Goal: Information Seeking & Learning: Learn about a topic

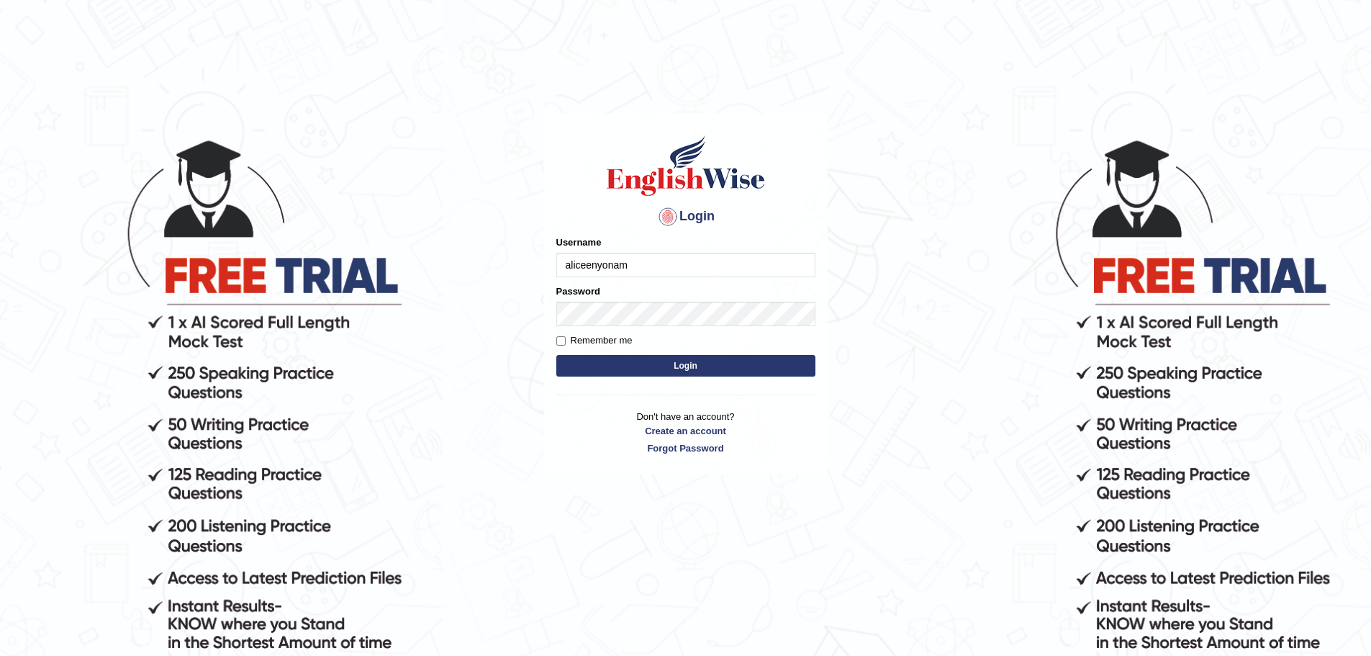
type input "aliceenyonam"
click at [556, 355] on button "Login" at bounding box center [685, 366] width 259 height 22
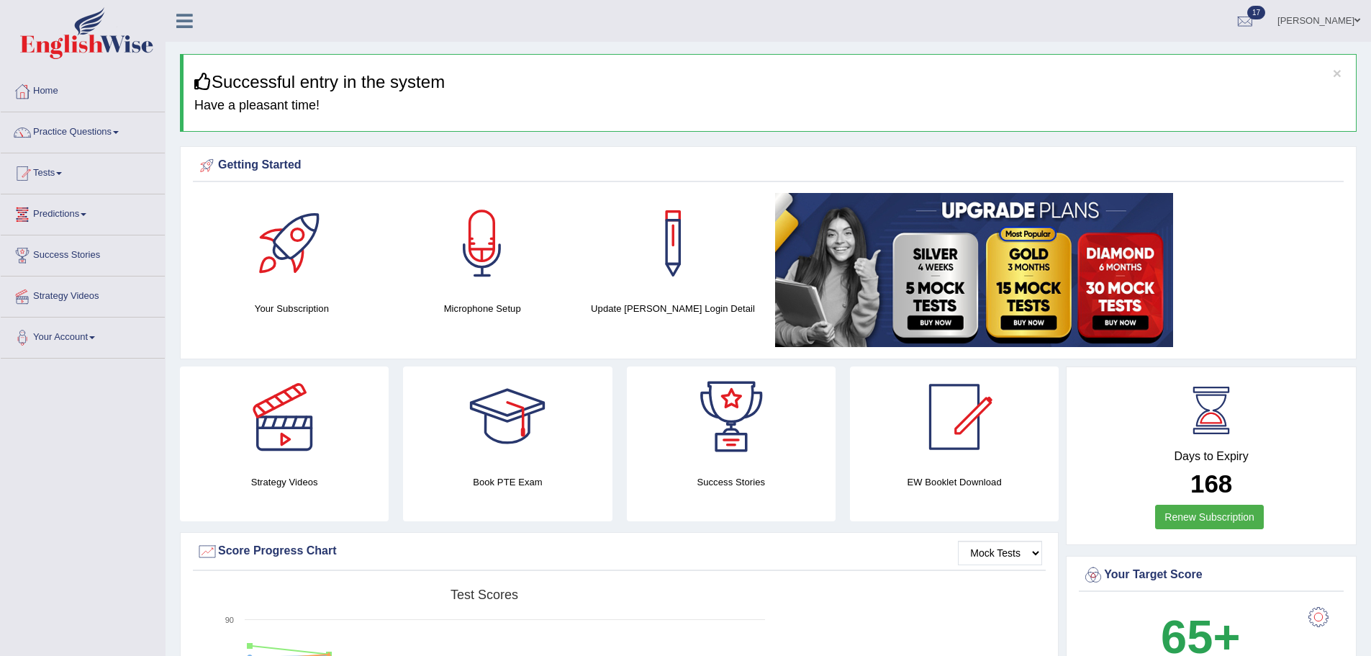
click at [96, 128] on link "Practice Questions" at bounding box center [83, 130] width 164 height 36
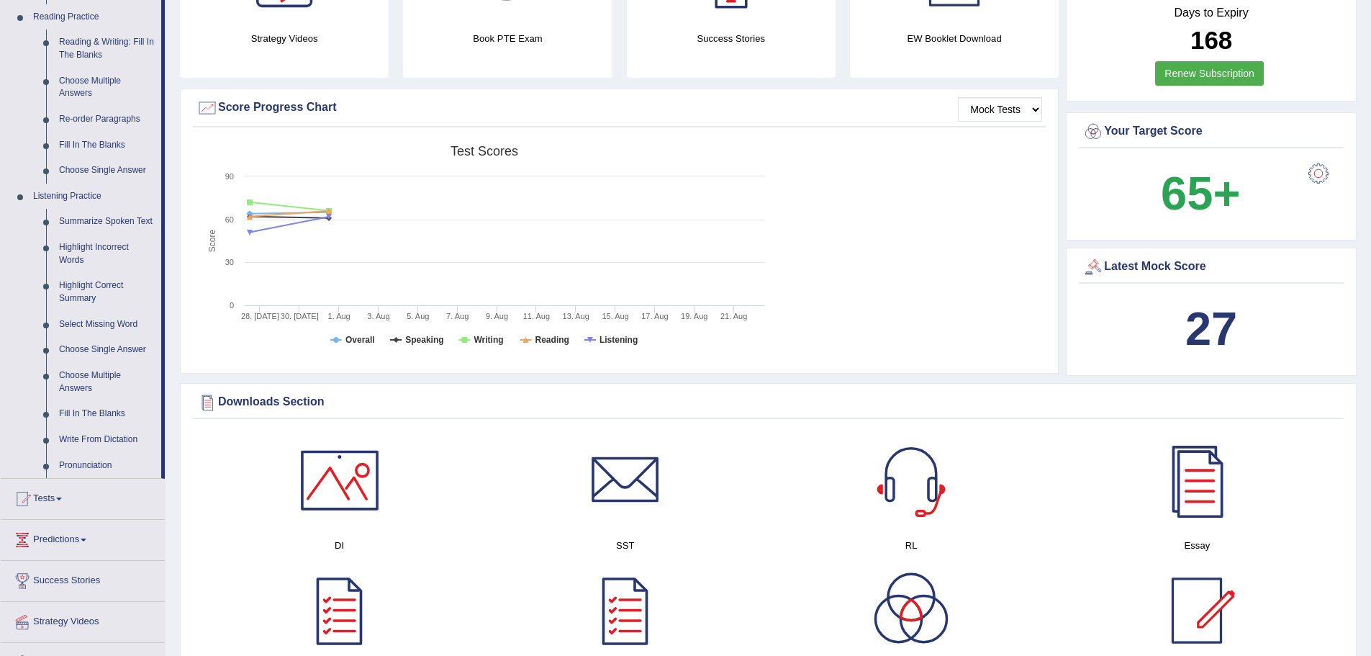
scroll to position [435, 0]
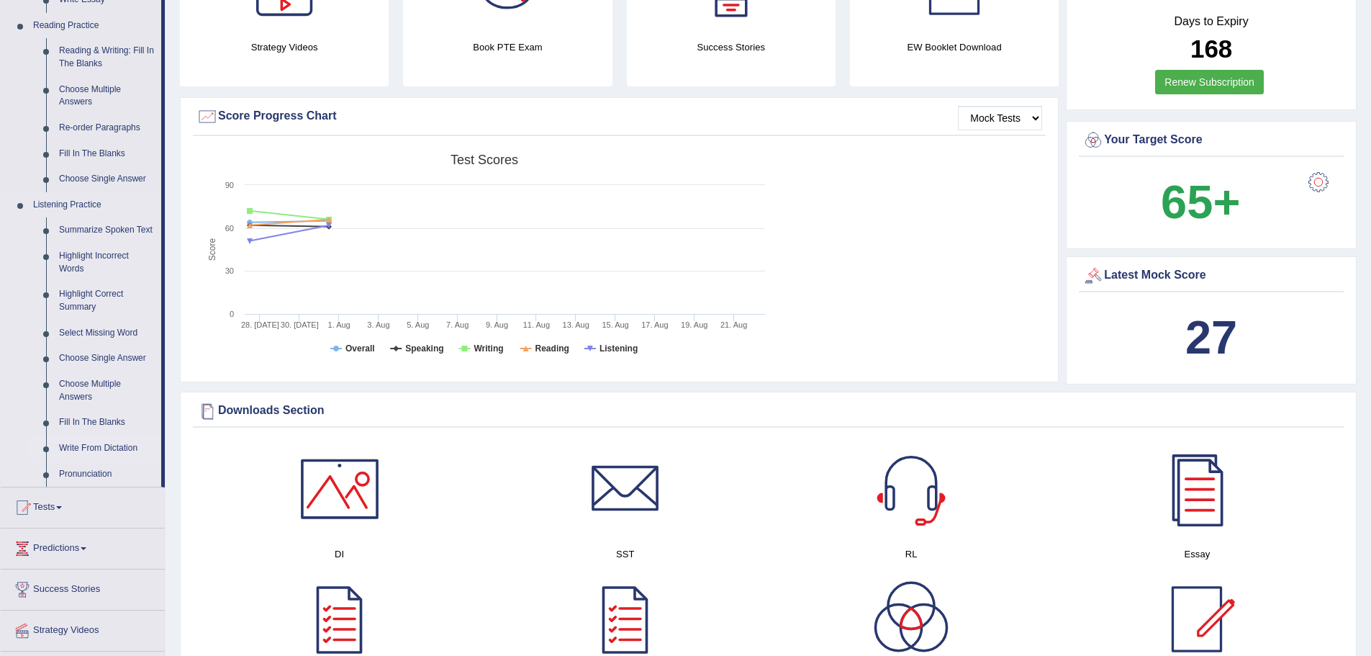
click at [81, 445] on link "Write From Dictation" at bounding box center [107, 448] width 109 height 26
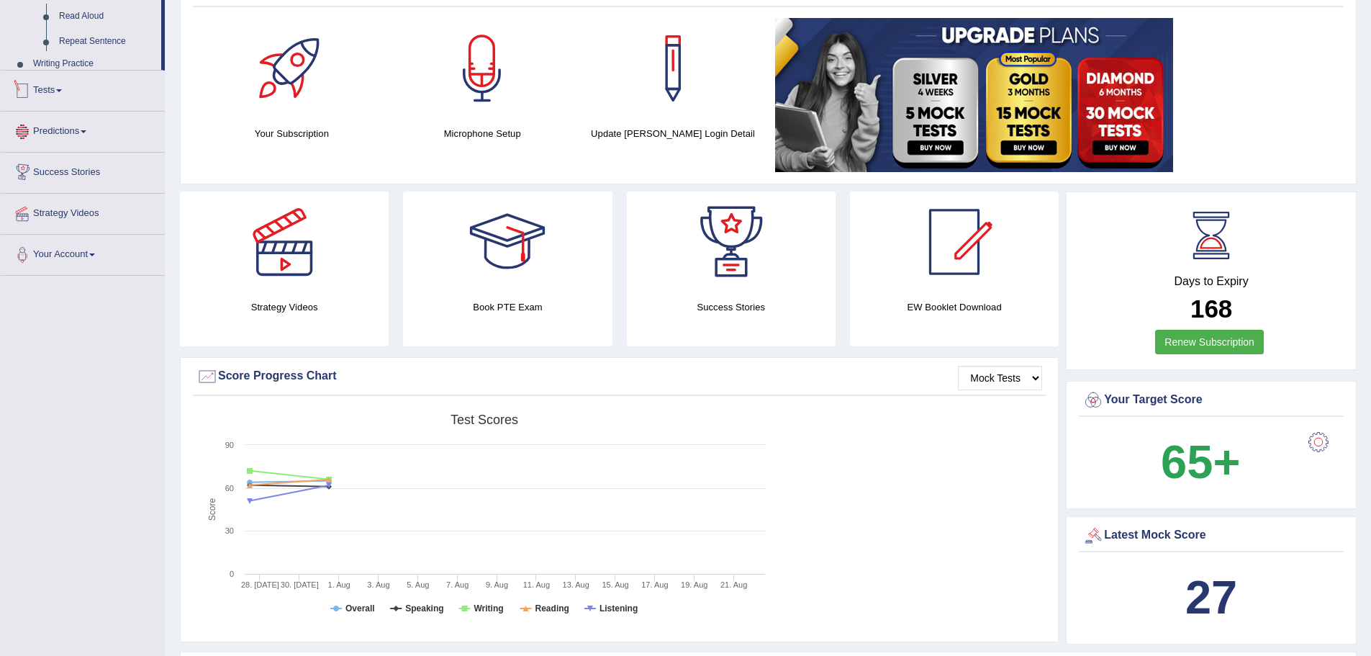
scroll to position [458, 0]
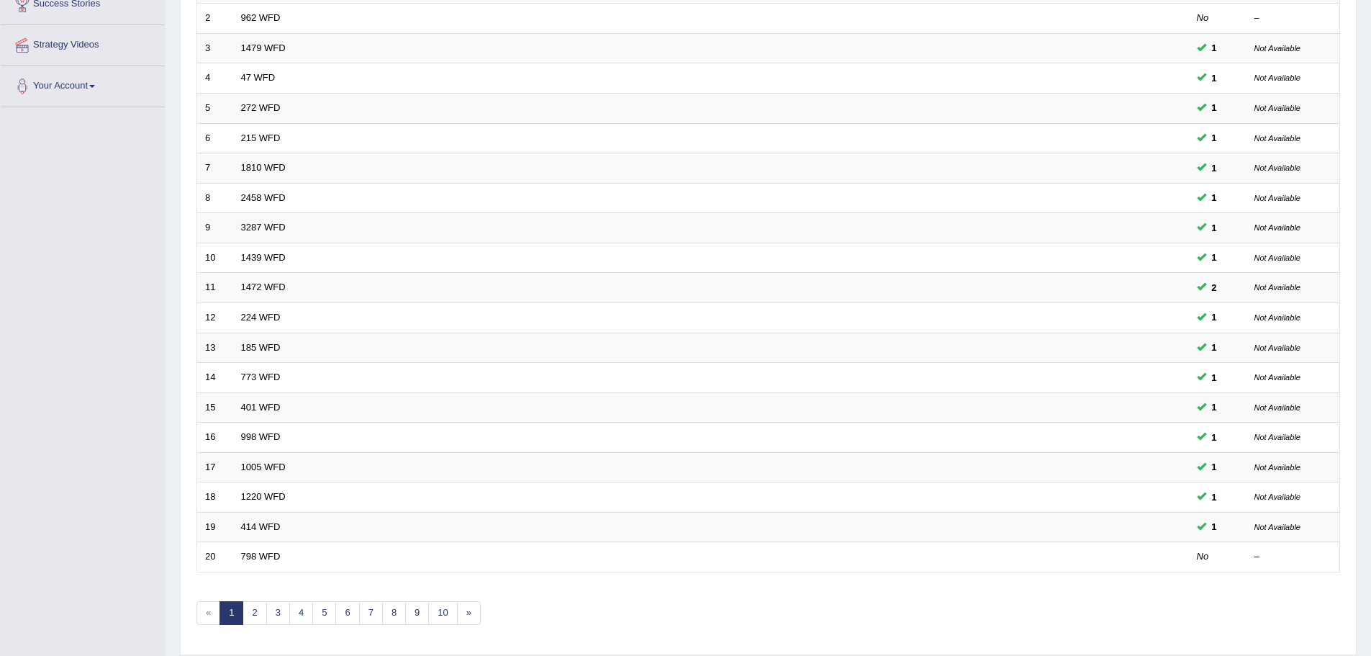
scroll to position [297, 0]
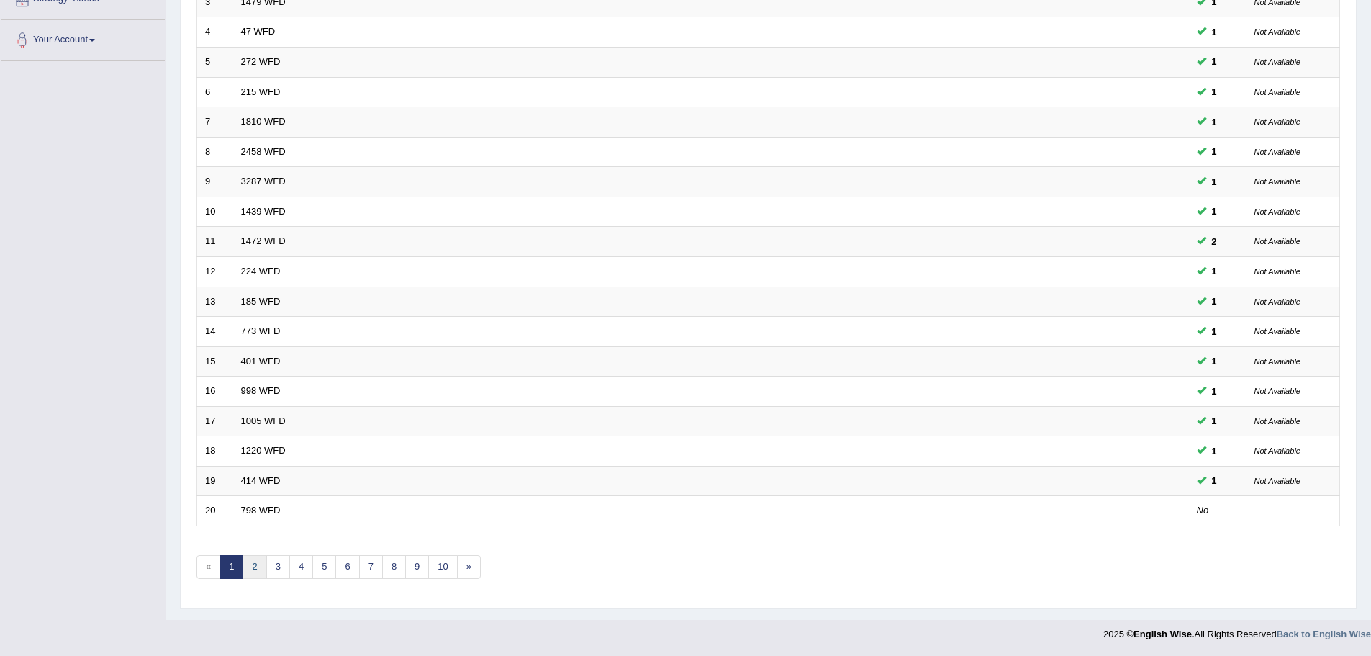
click at [262, 568] on link "2" at bounding box center [254, 567] width 24 height 24
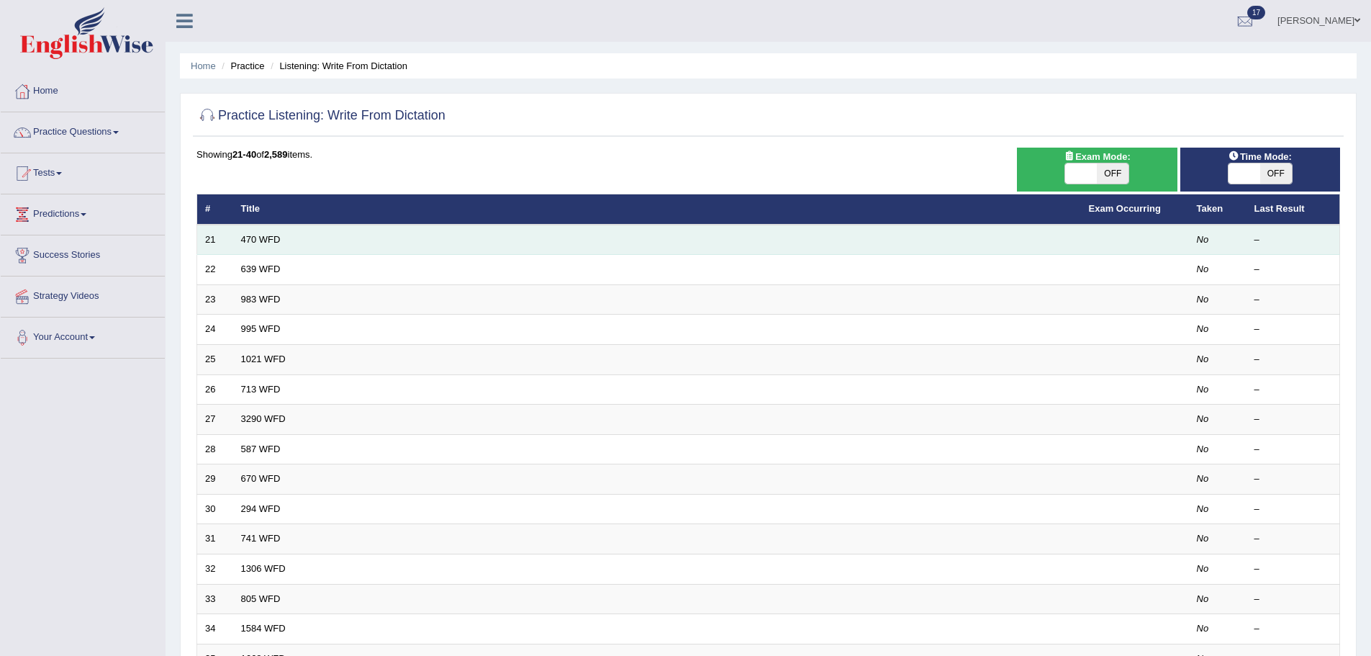
drag, startPoint x: 410, startPoint y: 237, endPoint x: 410, endPoint y: 247, distance: 9.4
click at [410, 239] on td "470 WFD" at bounding box center [657, 239] width 848 height 30
click at [271, 236] on link "470 WFD" at bounding box center [261, 239] width 40 height 11
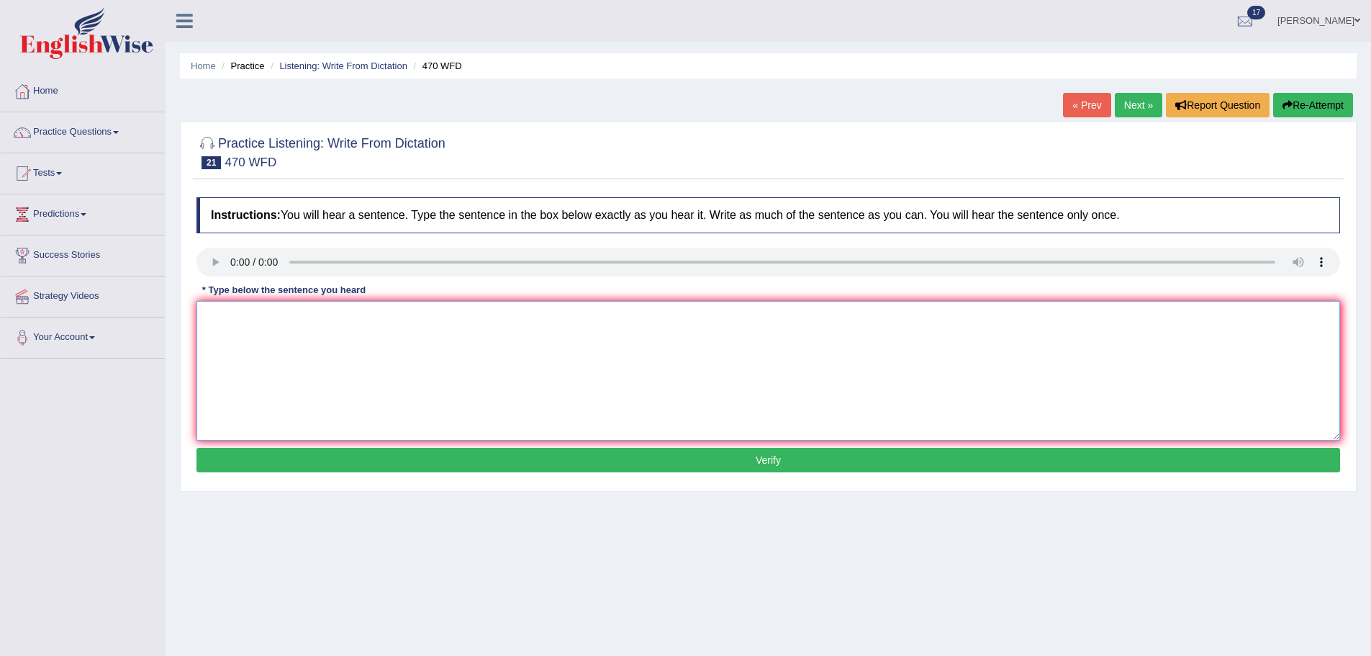
click at [350, 326] on textarea at bounding box center [767, 371] width 1143 height 140
click at [266, 333] on textarea at bounding box center [767, 371] width 1143 height 140
type textarea "Assignment must be submitted at the end of the term."
click at [315, 451] on button "Verify" at bounding box center [767, 460] width 1143 height 24
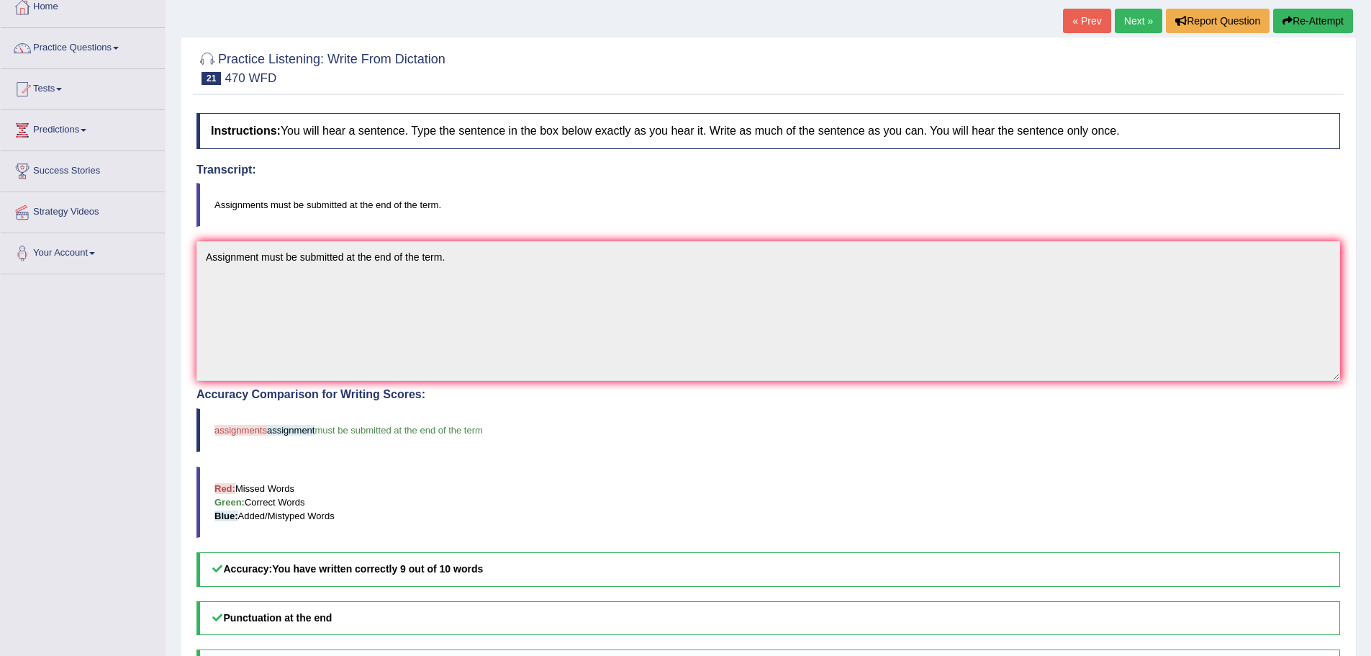
scroll to position [11, 0]
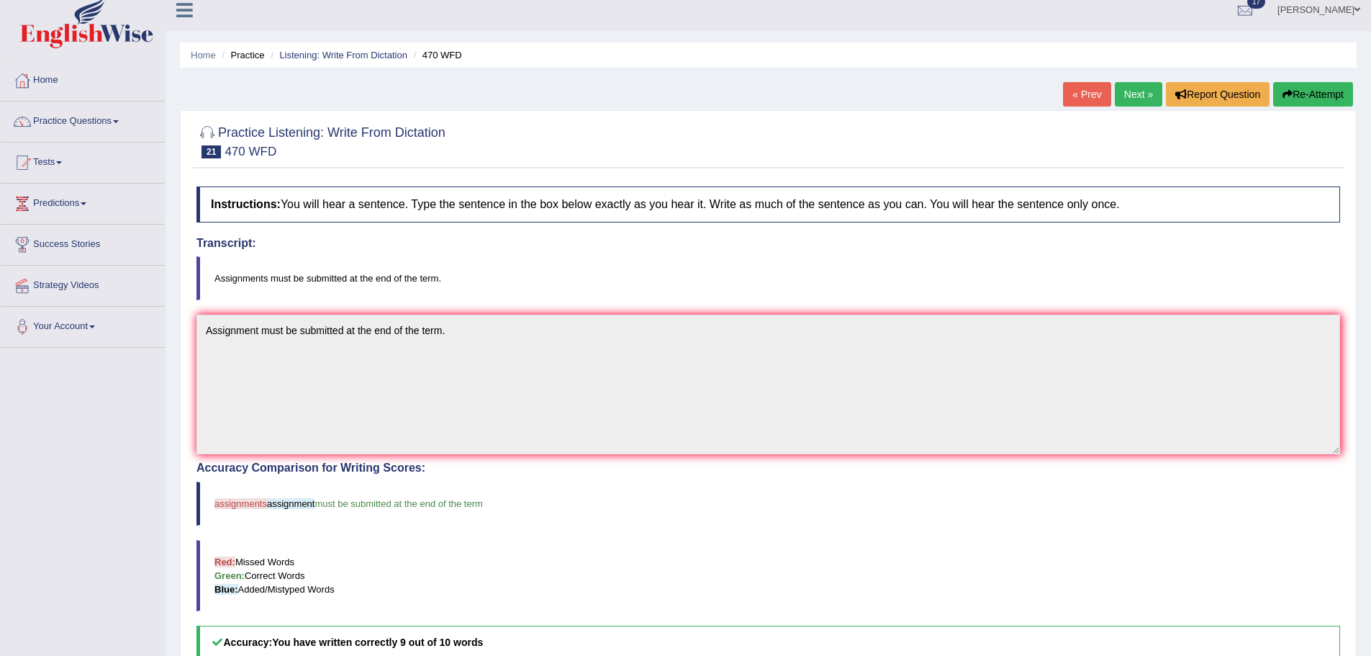
click at [1130, 91] on link "Next »" at bounding box center [1138, 94] width 47 height 24
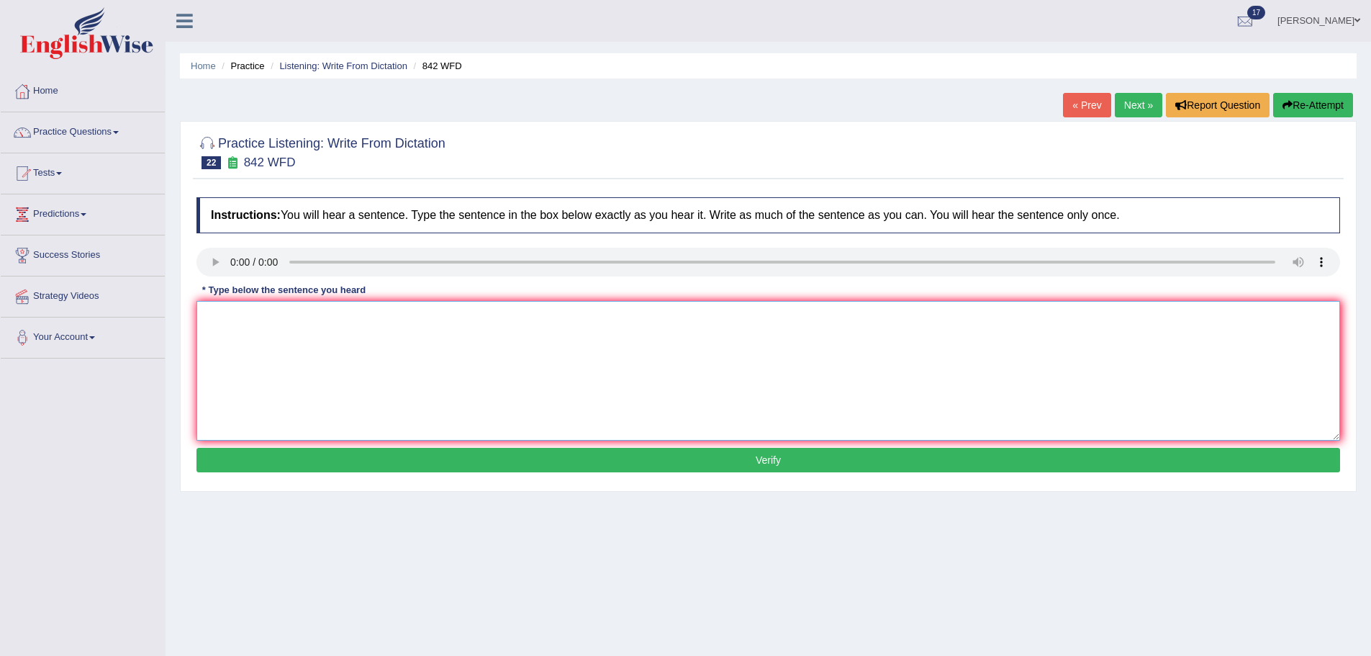
click at [357, 341] on textarea at bounding box center [767, 371] width 1143 height 140
click at [67, 130] on link "Practice Questions" at bounding box center [83, 130] width 164 height 36
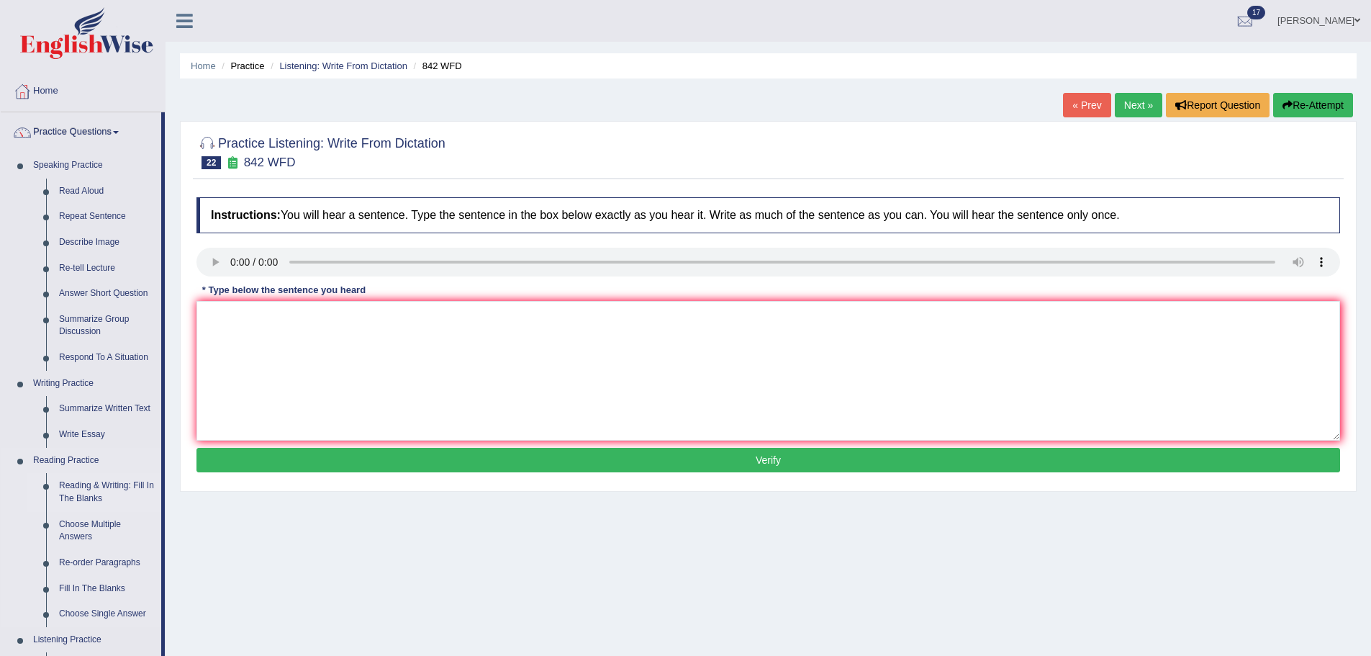
click at [95, 489] on link "Reading & Writing: Fill In The Blanks" at bounding box center [107, 492] width 109 height 38
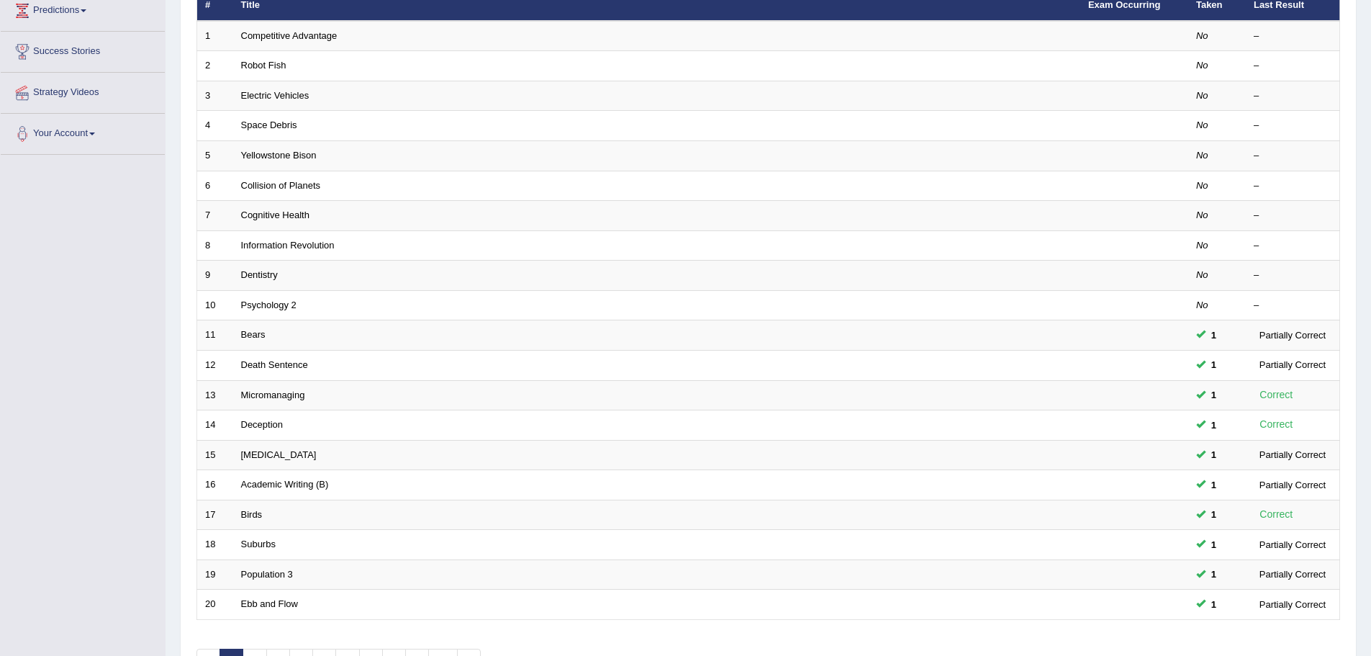
scroll to position [297, 0]
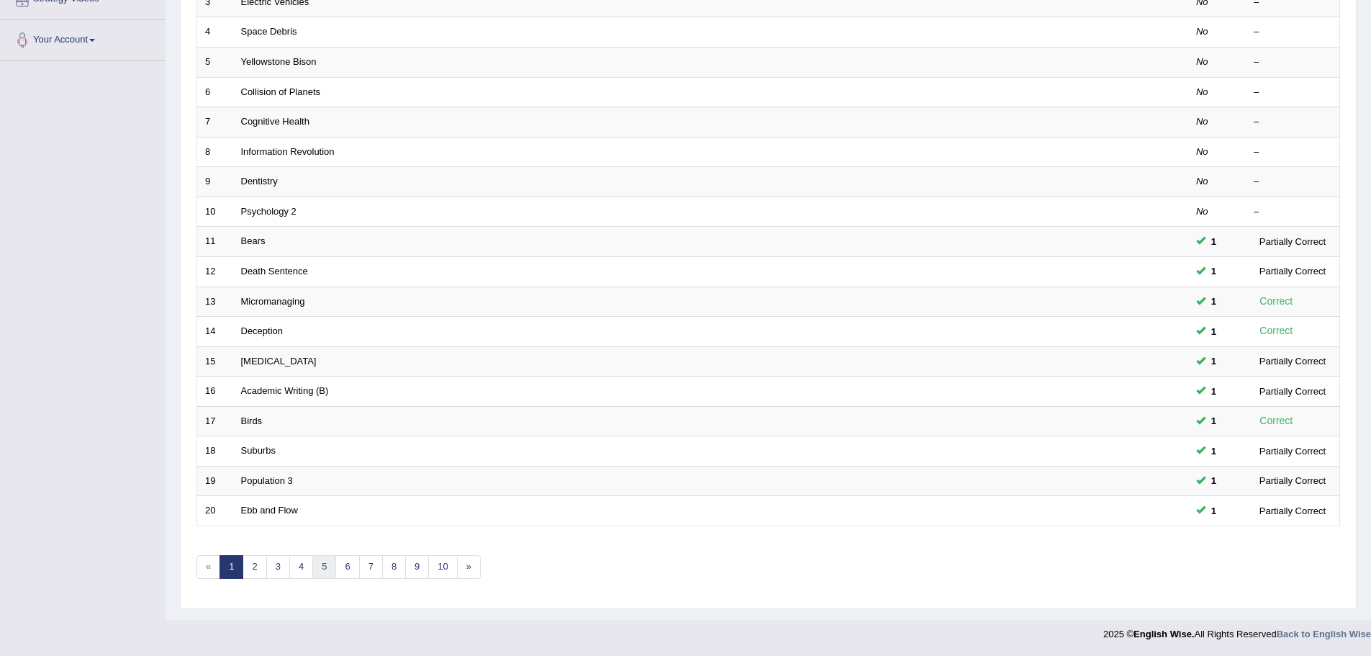
click at [323, 565] on link "5" at bounding box center [324, 567] width 24 height 24
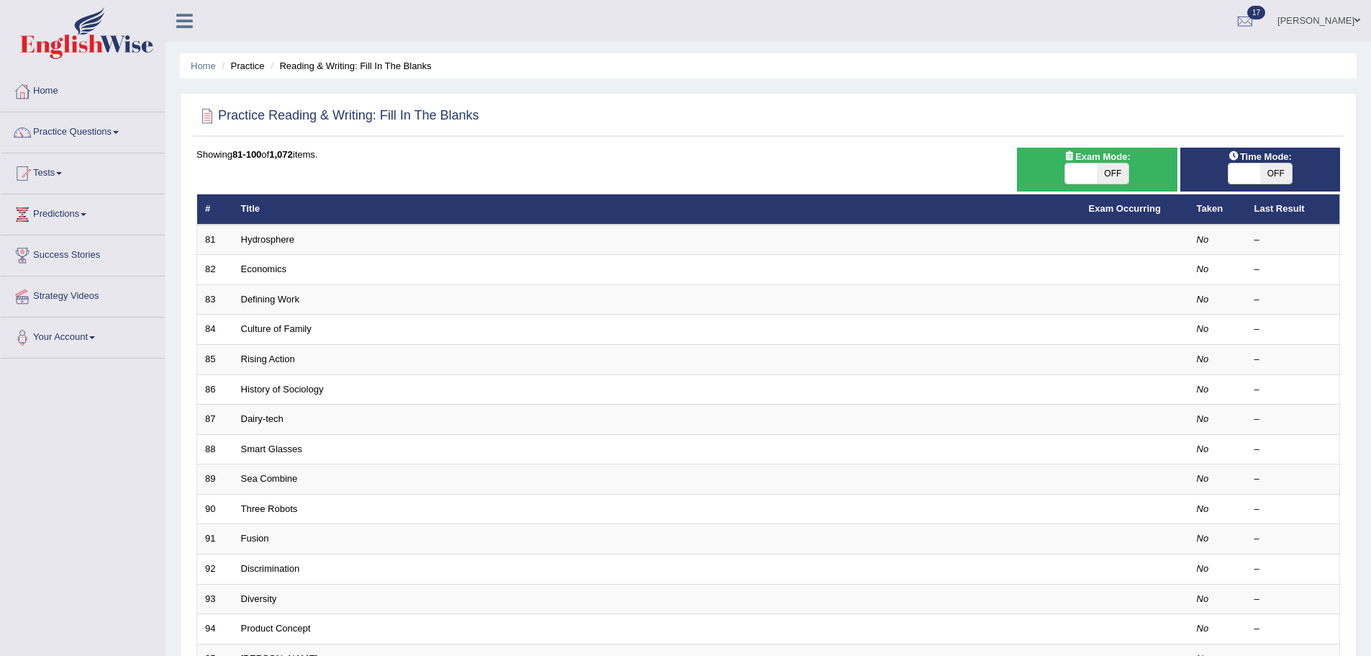
scroll to position [297, 0]
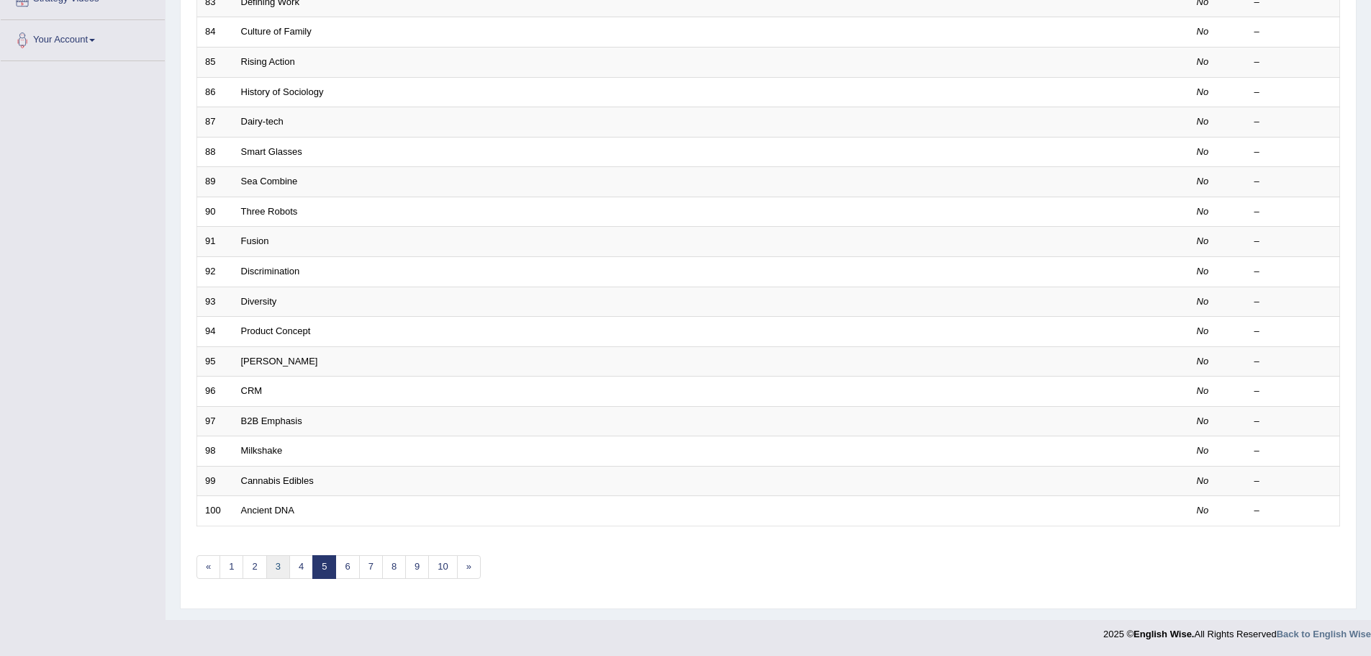
click at [277, 563] on link "3" at bounding box center [278, 567] width 24 height 24
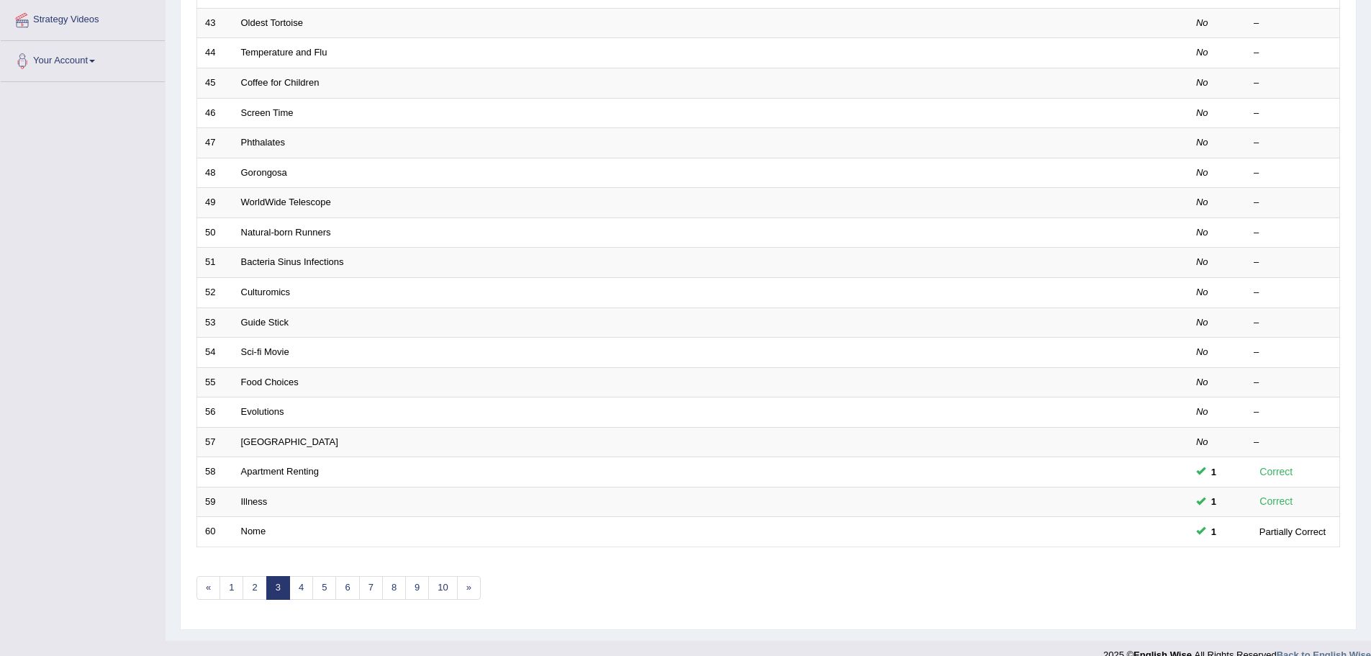
scroll to position [297, 0]
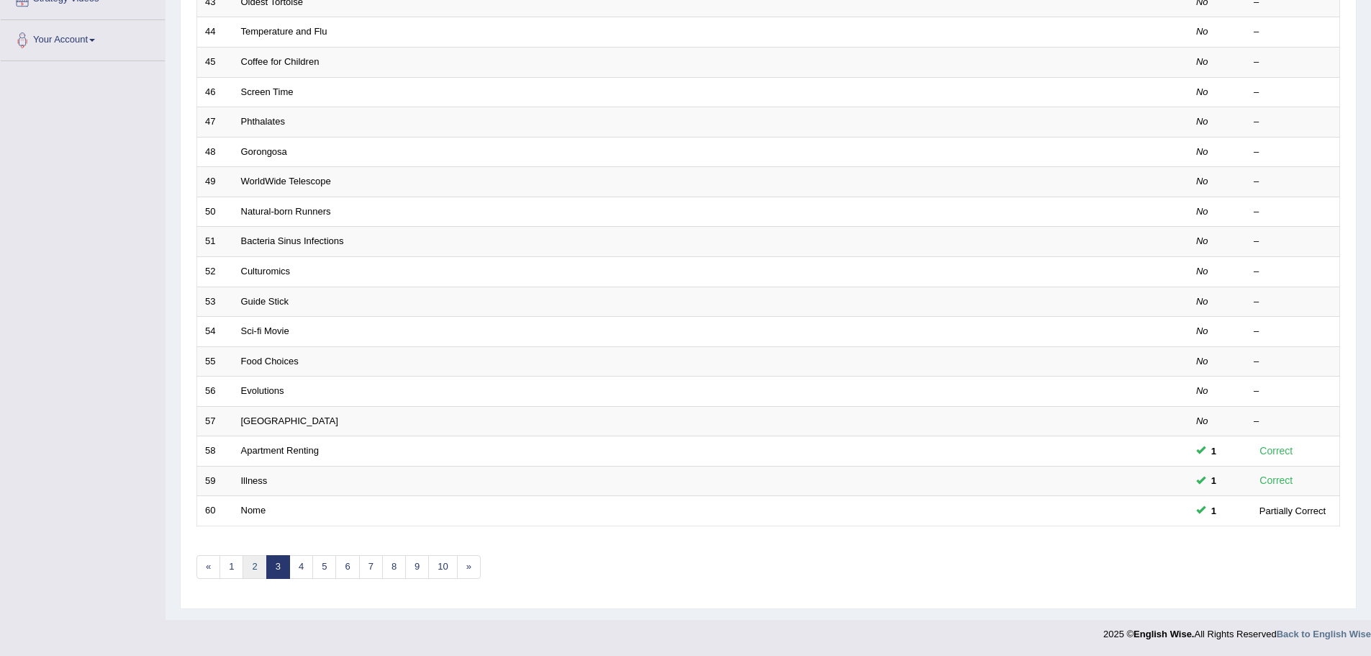
click at [250, 567] on link "2" at bounding box center [254, 567] width 24 height 24
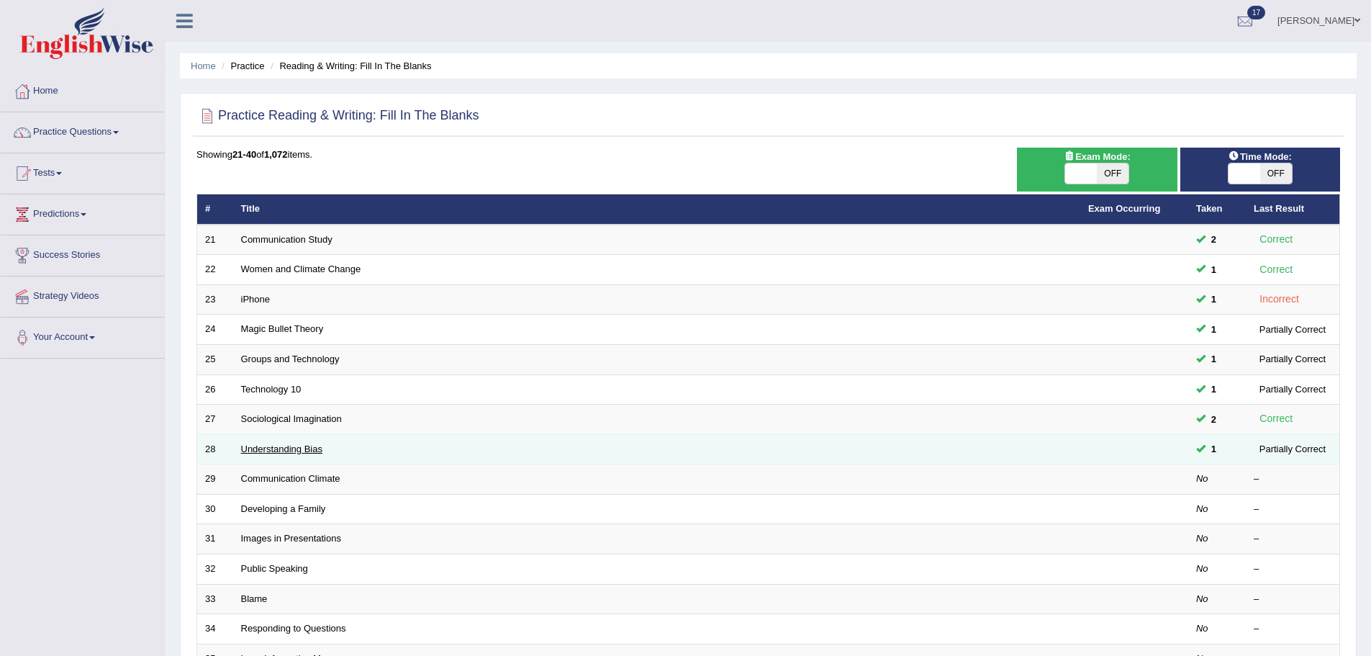
click at [260, 443] on link "Understanding Bias" at bounding box center [281, 448] width 81 height 11
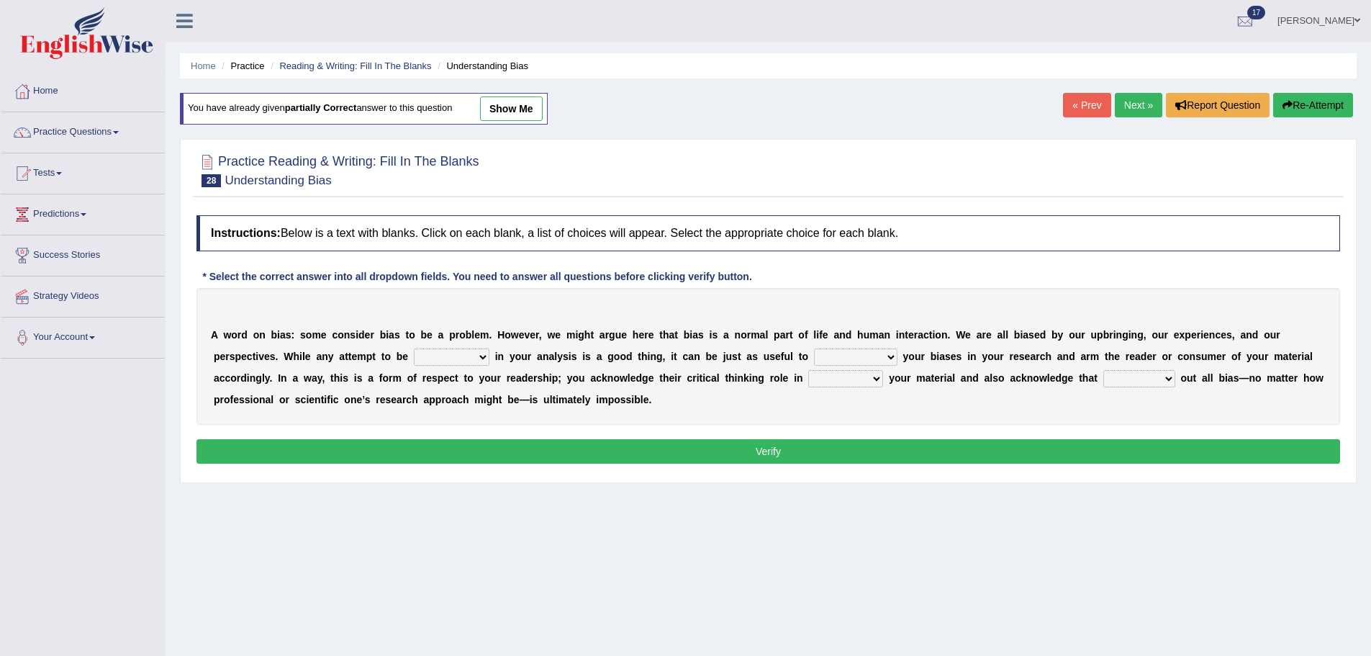
click at [475, 359] on select "objective optimistic subjective pessimistic" at bounding box center [452, 356] width 76 height 17
select select "optimistic"
click at [414, 348] on select "objective optimistic subjective pessimistic" at bounding box center [452, 356] width 76 height 17
click at [843, 358] on select "assume achieve acquire acknowledge" at bounding box center [855, 356] width 83 height 17
select select "achieve"
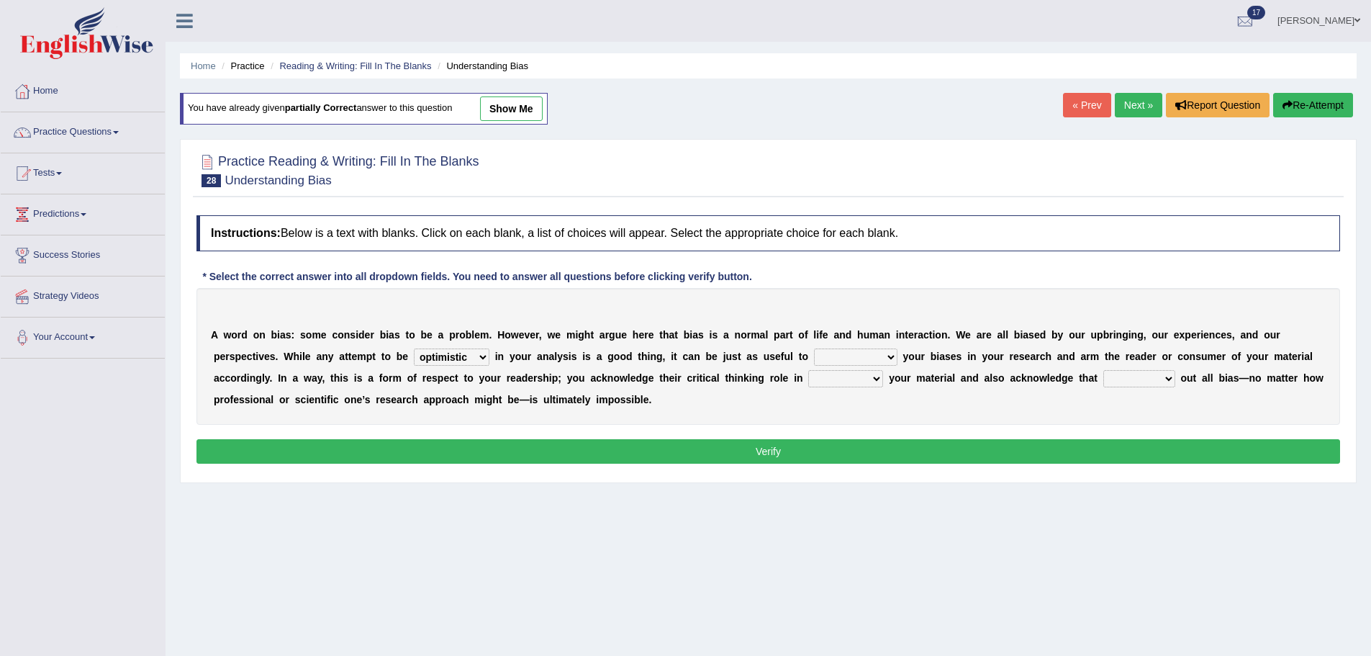
click at [814, 348] on select "assume achieve acquire acknowledge" at bounding box center [855, 356] width 83 height 17
click at [821, 378] on select "contacting consuming conducting confirming" at bounding box center [845, 378] width 75 height 17
select select "confirming"
click at [808, 370] on select "contacting consuming conducting confirming" at bounding box center [845, 378] width 75 height 17
click at [1143, 377] on select "phasing building ruling pushing" at bounding box center [1139, 378] width 72 height 17
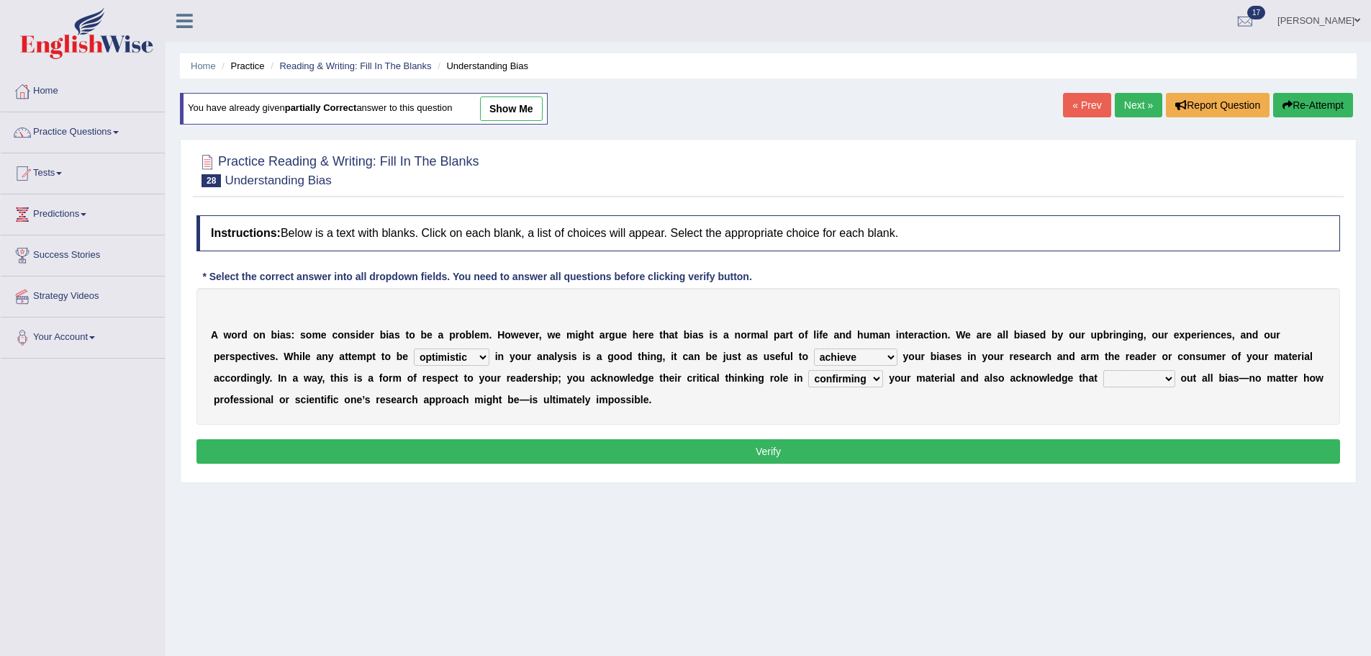
select select "ruling"
click at [1103, 370] on select "phasing building ruling pushing" at bounding box center [1139, 378] width 72 height 17
click at [813, 453] on button "Verify" at bounding box center [767, 451] width 1143 height 24
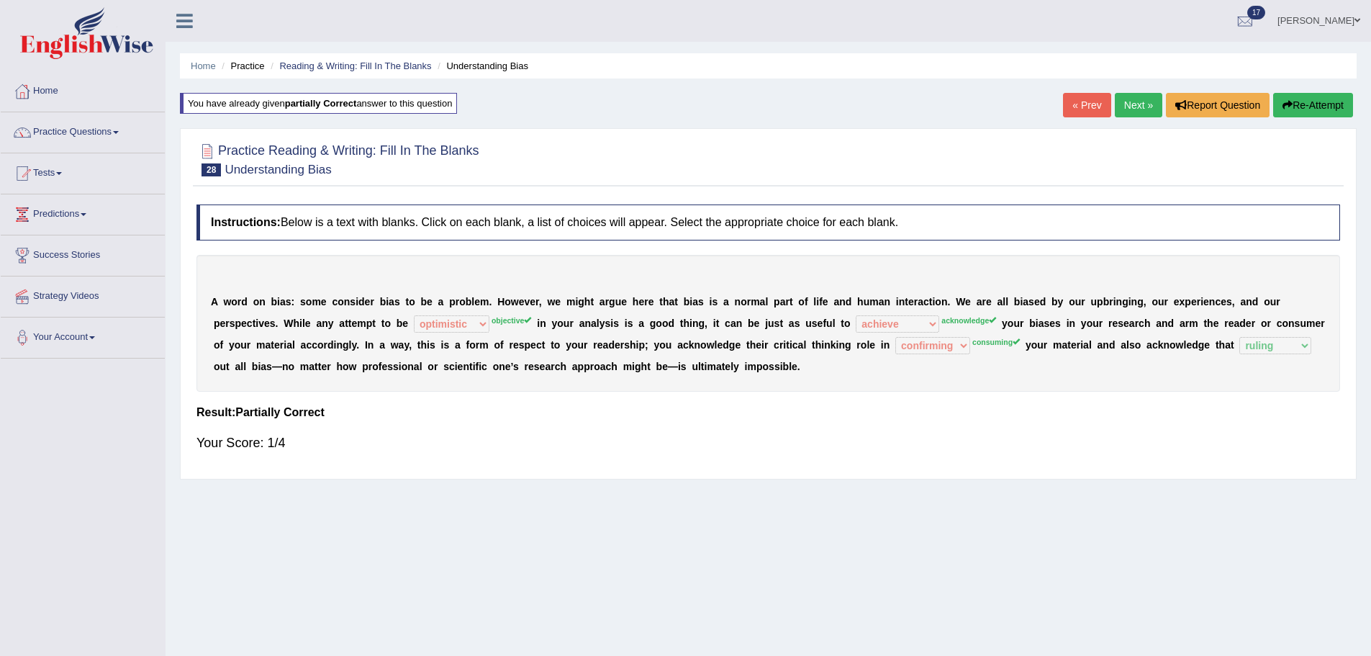
click at [1130, 101] on link "Next »" at bounding box center [1138, 105] width 47 height 24
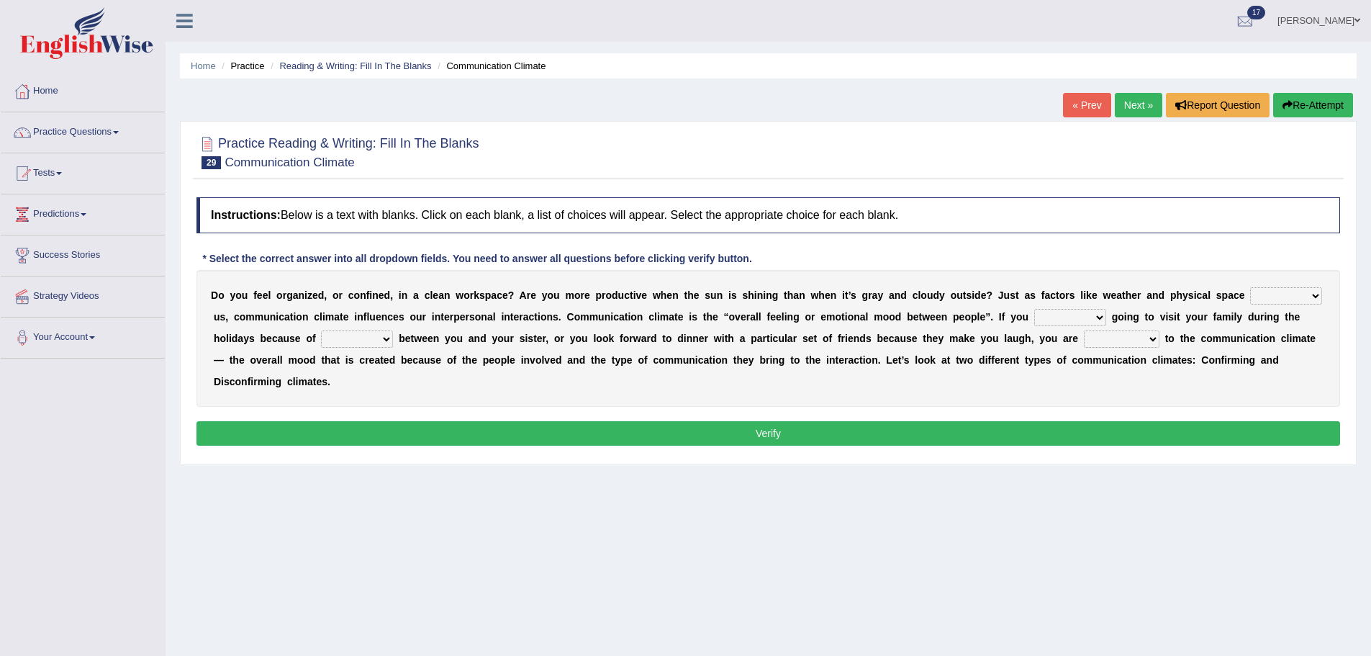
click at [1299, 297] on select "improve impact impose imply" at bounding box center [1286, 295] width 72 height 17
select select "impact"
click at [1250, 287] on select "improve impact impose imply" at bounding box center [1286, 295] width 72 height 17
click at [1053, 319] on select "dread force scare afraid" at bounding box center [1070, 317] width 72 height 17
select select "force"
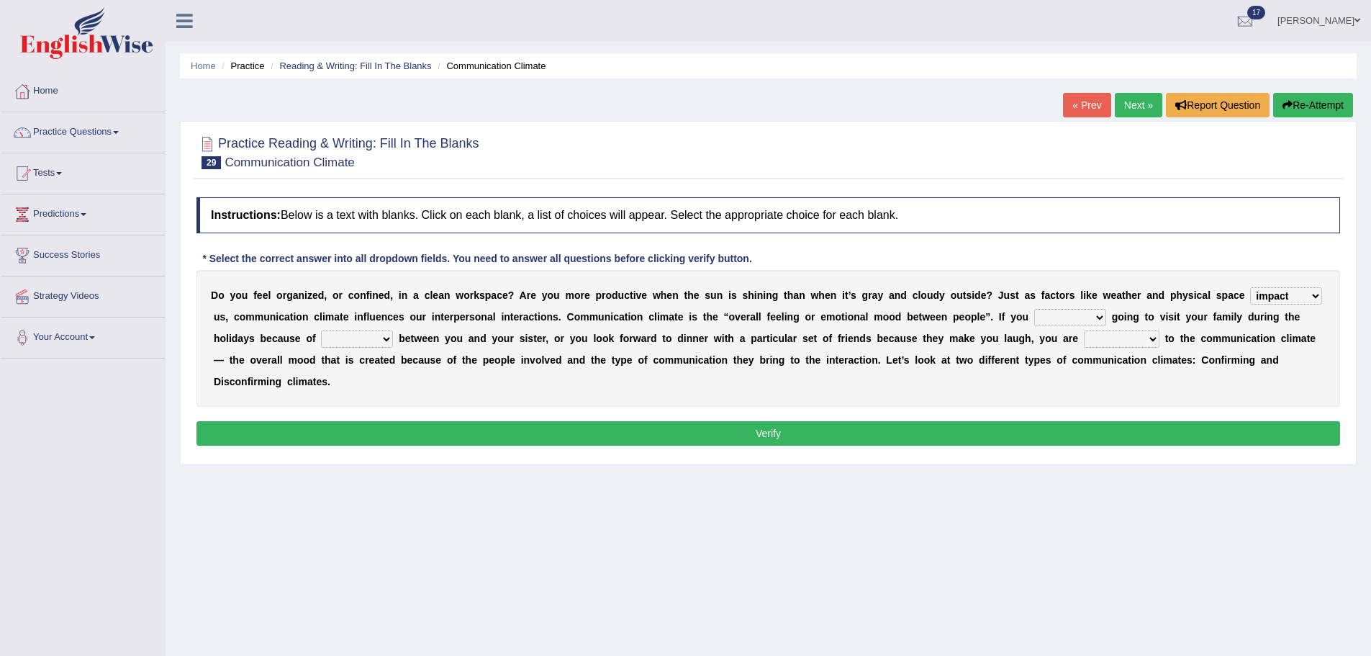
click at [1034, 309] on select "dread force scare afraid" at bounding box center [1070, 317] width 72 height 17
click at [362, 337] on select "tender tension tendency tenacity" at bounding box center [357, 338] width 72 height 17
select select "tension"
click at [321, 330] on select "tender tension tendency tenacity" at bounding box center [357, 338] width 72 height 17
click at [1099, 314] on select "dread force scare afraid" at bounding box center [1070, 317] width 72 height 17
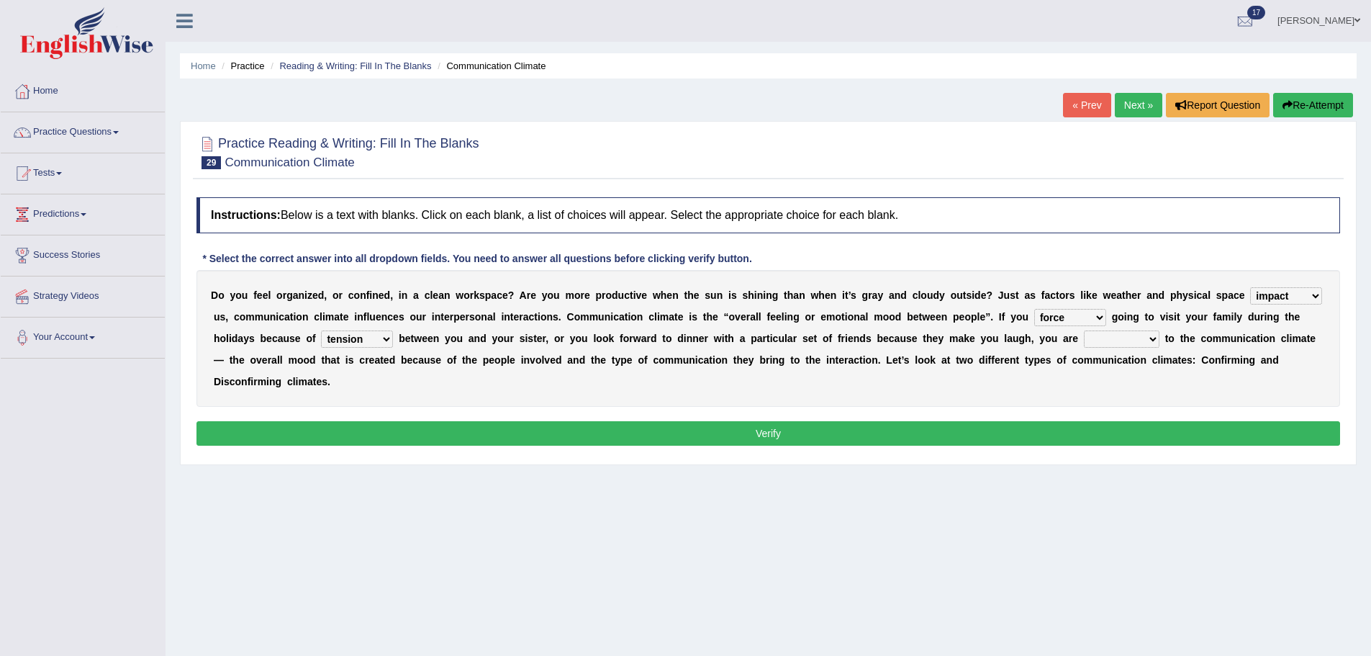
select select "scare"
click at [1034, 309] on select "dread force scare afraid" at bounding box center [1070, 317] width 72 height 17
click at [1117, 337] on select "relying relating responding recycling" at bounding box center [1122, 338] width 76 height 17
select select "relating"
click at [1084, 330] on select "relying relating responding recycling" at bounding box center [1122, 338] width 76 height 17
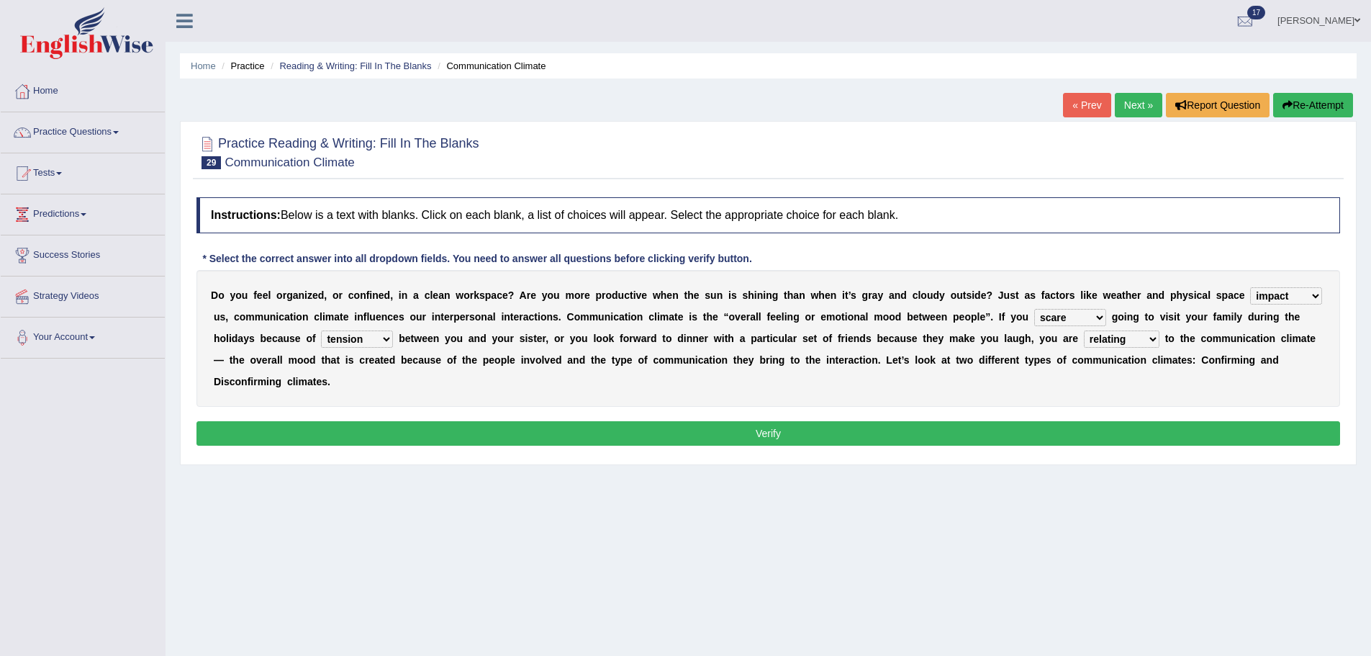
click at [1069, 435] on button "Verify" at bounding box center [767, 433] width 1143 height 24
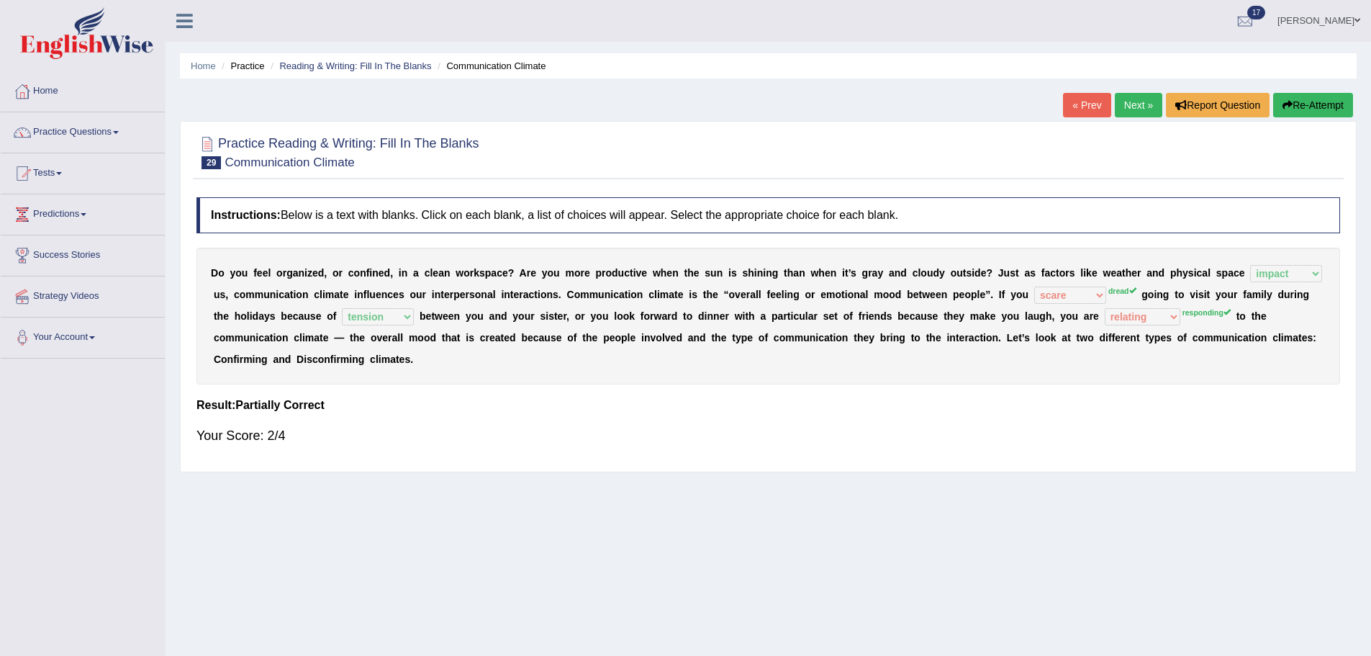
click at [1130, 105] on link "Next »" at bounding box center [1138, 105] width 47 height 24
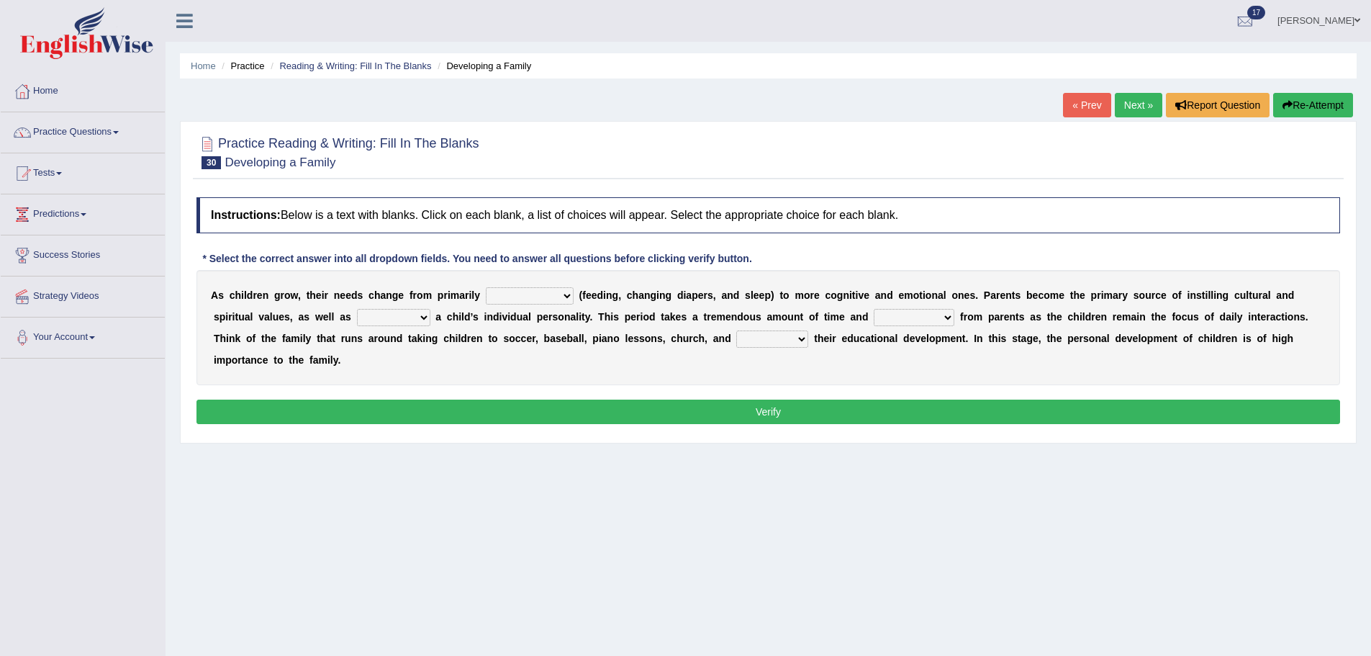
click at [542, 294] on select "psychological educational physical social" at bounding box center [530, 295] width 88 height 17
select select "educational"
click at [486, 287] on select "psychological educational physical social" at bounding box center [530, 295] width 88 height 17
click at [390, 320] on select "caring calculating feeding fostering" at bounding box center [393, 317] width 73 height 17
select select "fostering"
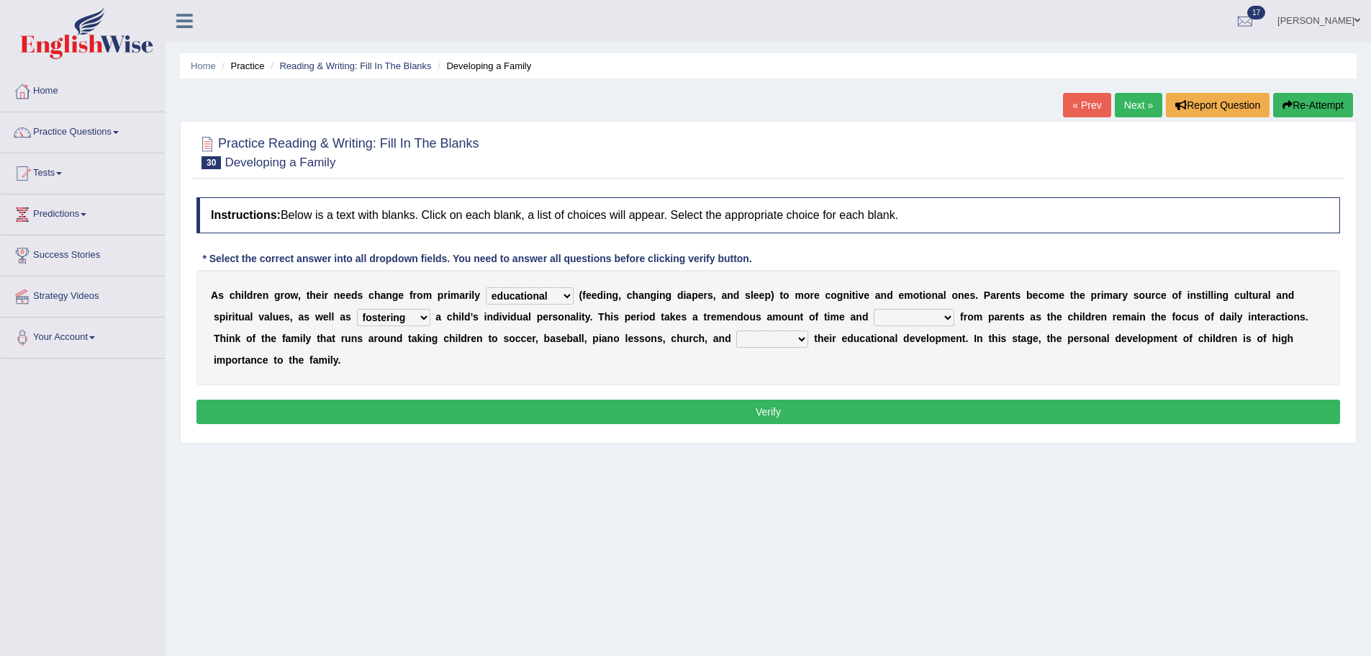
click at [357, 309] on select "caring calculating feeding fostering" at bounding box center [393, 317] width 73 height 17
click at [902, 319] on select "commitment components compliance comments" at bounding box center [914, 317] width 81 height 17
select select "commitment"
click at [874, 309] on select "commitment components compliance comments" at bounding box center [914, 317] width 81 height 17
click at [784, 339] on select "granting guiding generating gaining" at bounding box center [772, 338] width 72 height 17
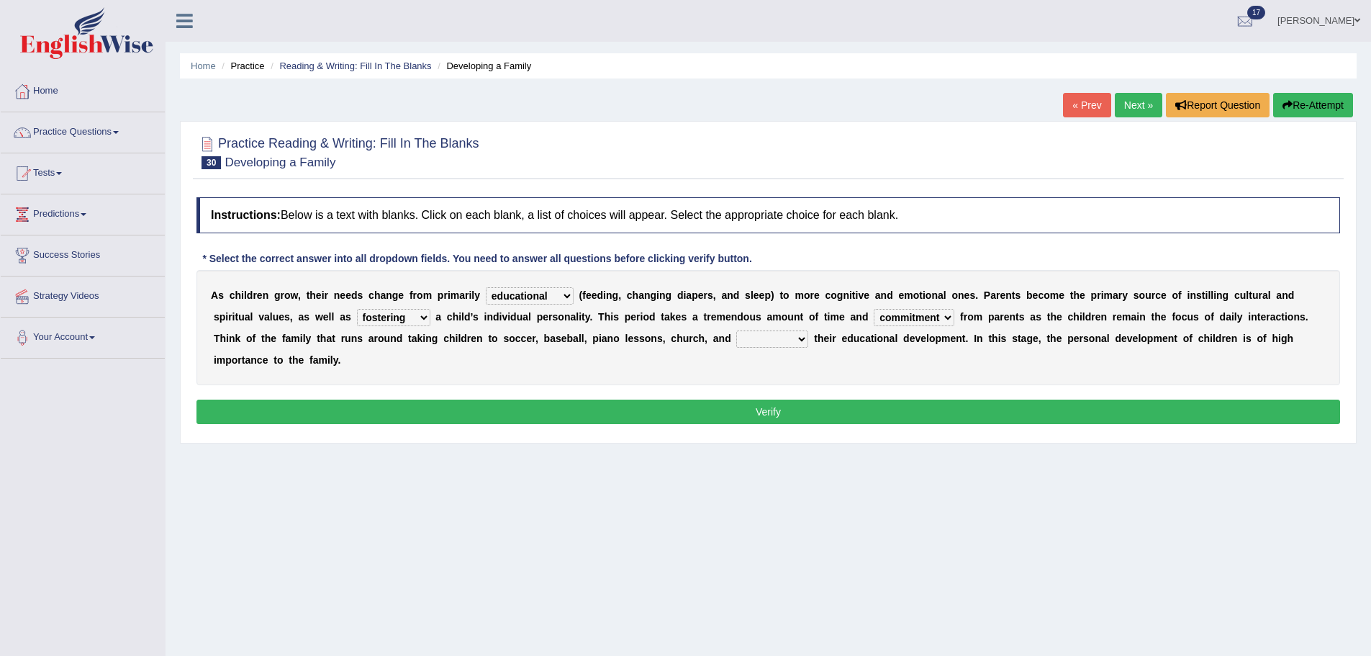
select select "guiding"
click at [736, 330] on select "granting guiding generating gaining" at bounding box center [772, 338] width 72 height 17
click at [753, 404] on button "Verify" at bounding box center [767, 411] width 1143 height 24
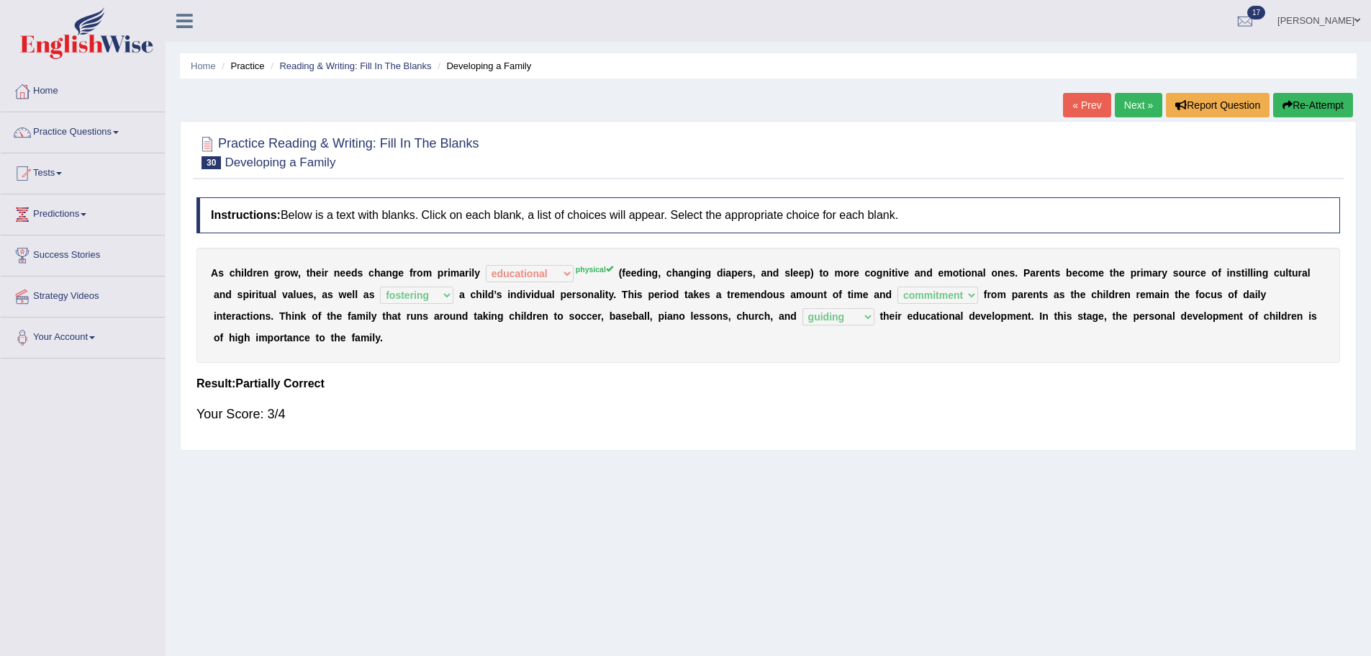
click at [1138, 106] on link "Next »" at bounding box center [1138, 105] width 47 height 24
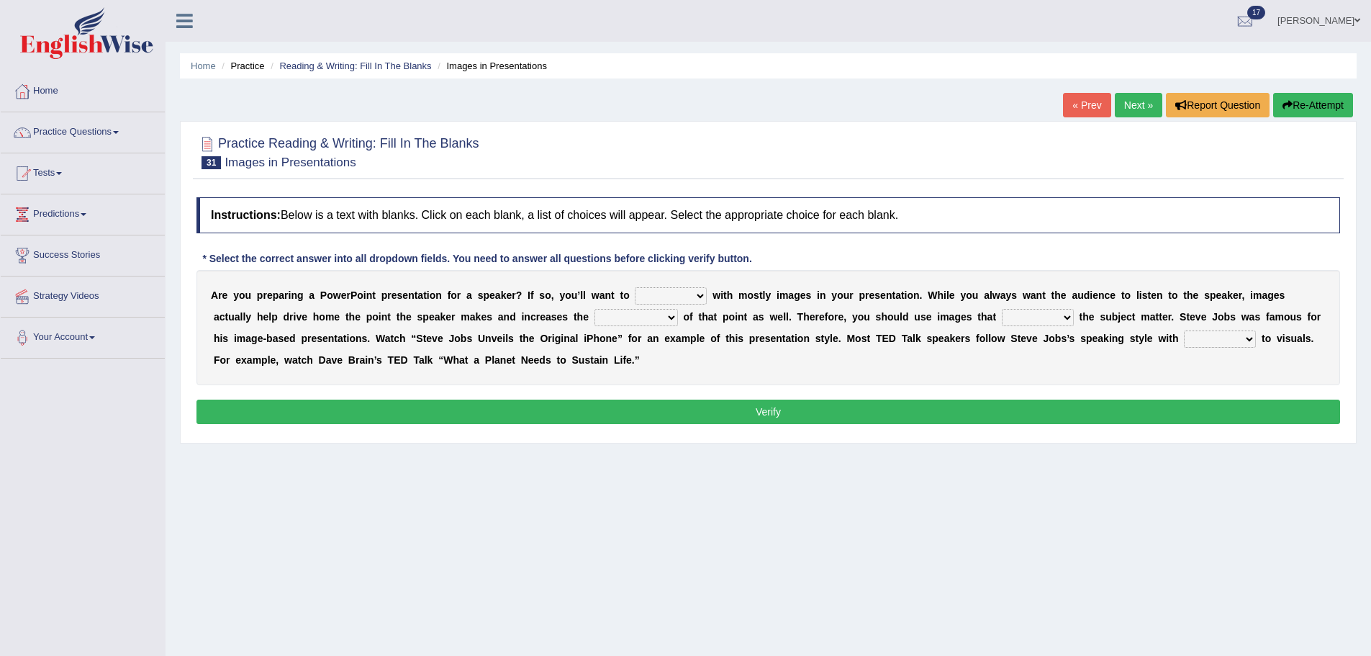
click at [670, 293] on select "stand stay stick stock" at bounding box center [671, 295] width 72 height 17
select select "stand"
click at [635, 287] on select "stand stay stick stock" at bounding box center [671, 295] width 72 height 17
click at [617, 317] on select "memorability morality mobilization mobility" at bounding box center [635, 317] width 83 height 17
select select "memorability"
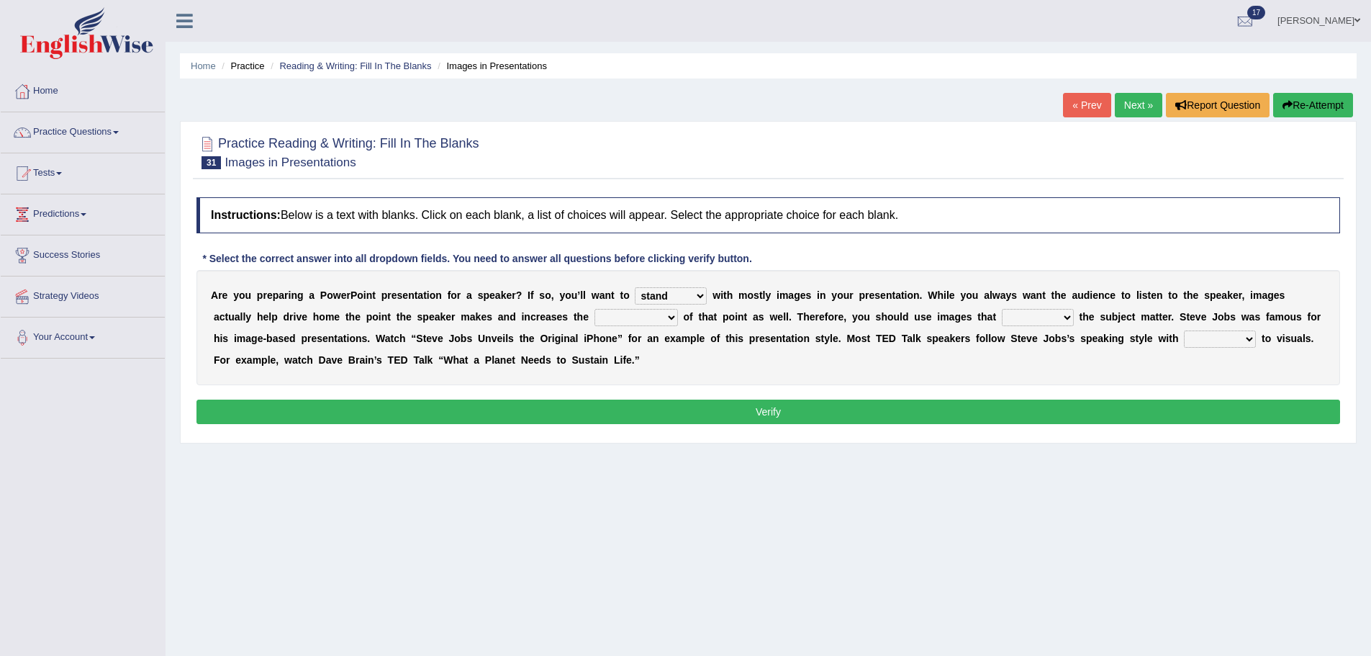
click at [594, 309] on select "memorability morality mobilization mobility" at bounding box center [635, 317] width 83 height 17
click at [1032, 318] on select "suggest supply submit support" at bounding box center [1038, 317] width 72 height 17
select select "support"
click at [1002, 309] on select "suggest supply submit support" at bounding box center [1038, 317] width 72 height 17
click at [1205, 337] on select "regard result retrospect request" at bounding box center [1220, 338] width 72 height 17
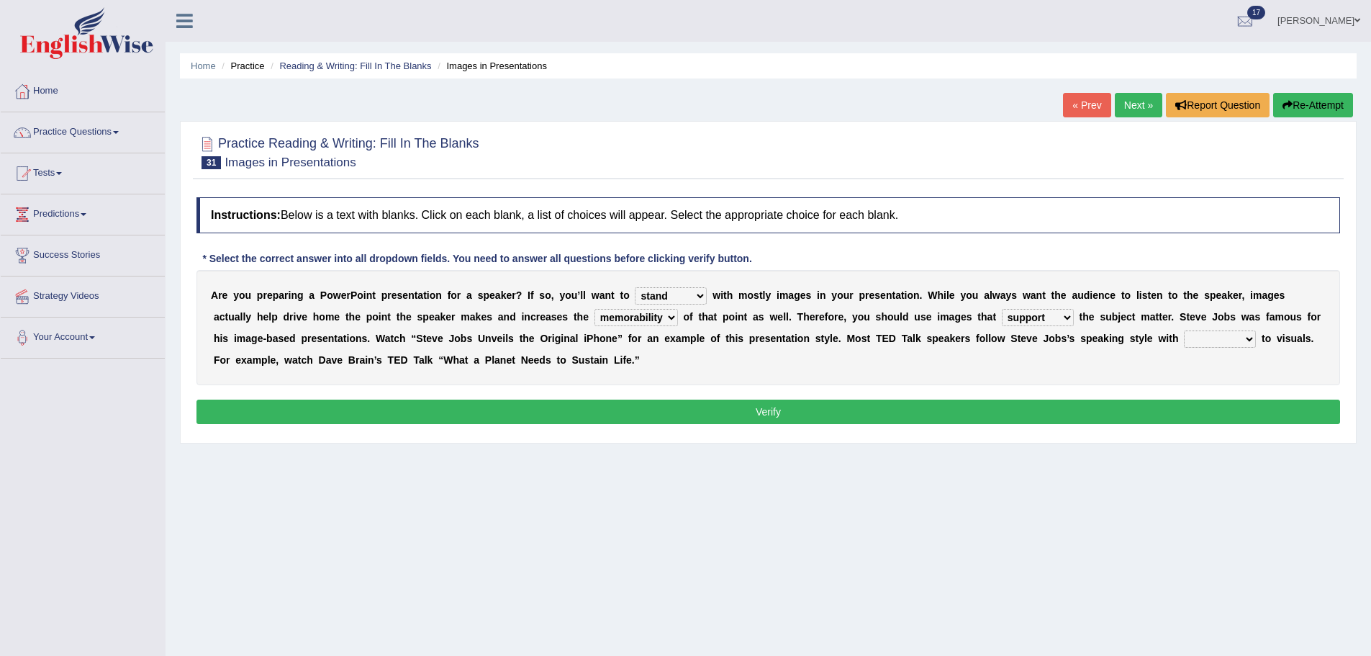
select select "regard"
click at [1184, 330] on select "regard result retrospect request" at bounding box center [1220, 338] width 72 height 17
click at [1192, 404] on button "Verify" at bounding box center [767, 411] width 1143 height 24
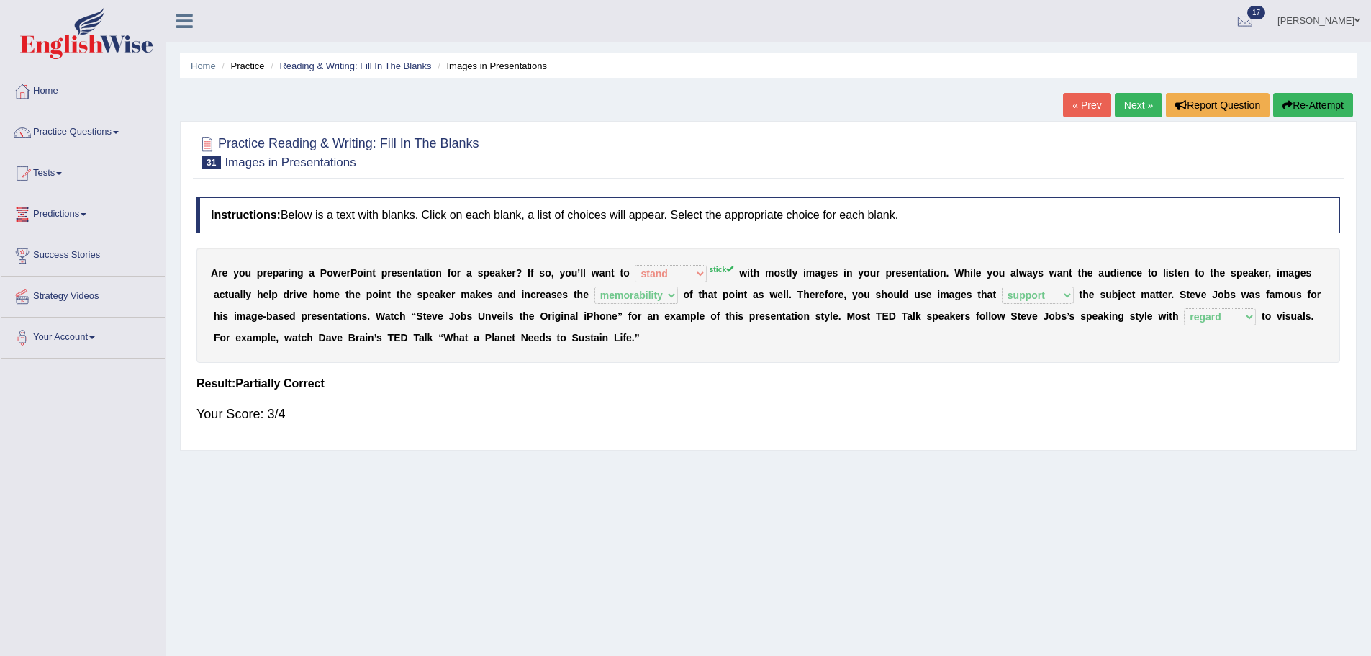
drag, startPoint x: 1140, startPoint y: 109, endPoint x: 1133, endPoint y: 112, distance: 8.4
click at [1138, 109] on link "Next »" at bounding box center [1138, 105] width 47 height 24
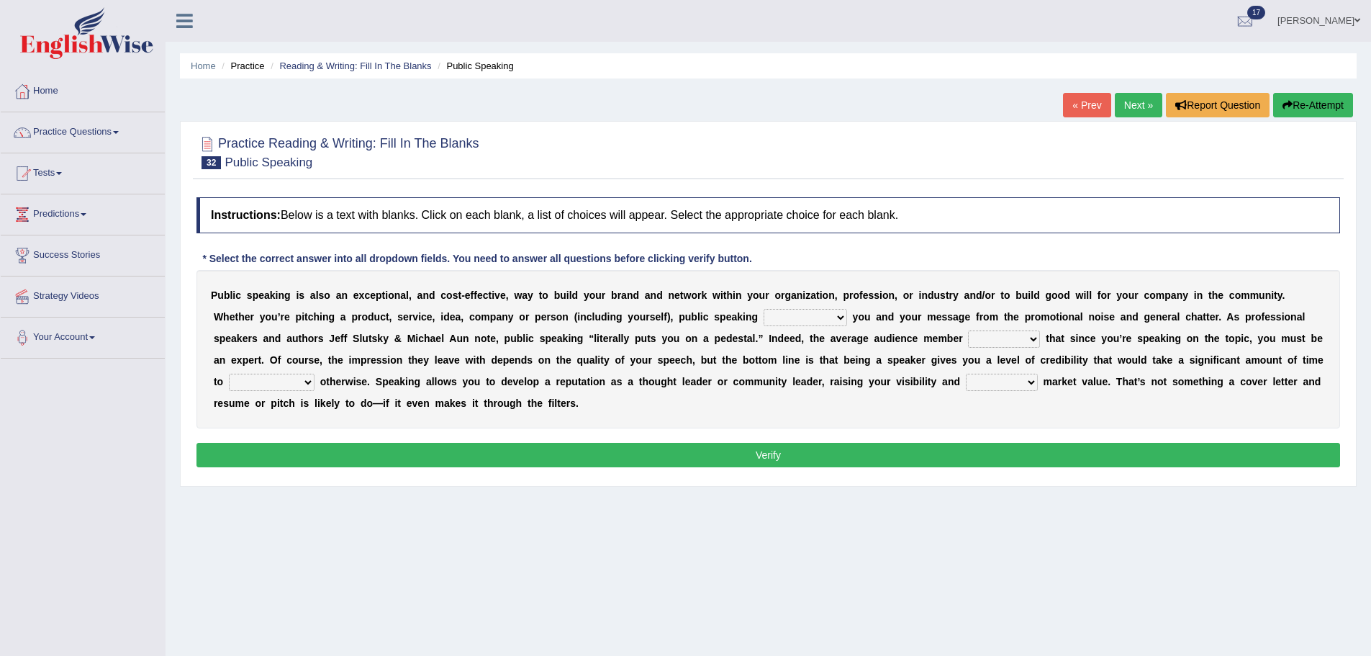
click at [829, 318] on select "differentiates disguises distributes dispute" at bounding box center [804, 317] width 83 height 17
select select "differentiates"
click at [763, 309] on select "differentiates disguises distributes dispute" at bounding box center [804, 317] width 83 height 17
click at [994, 339] on select "assists assumes accesses assesses" at bounding box center [1004, 338] width 72 height 17
select select "assumes"
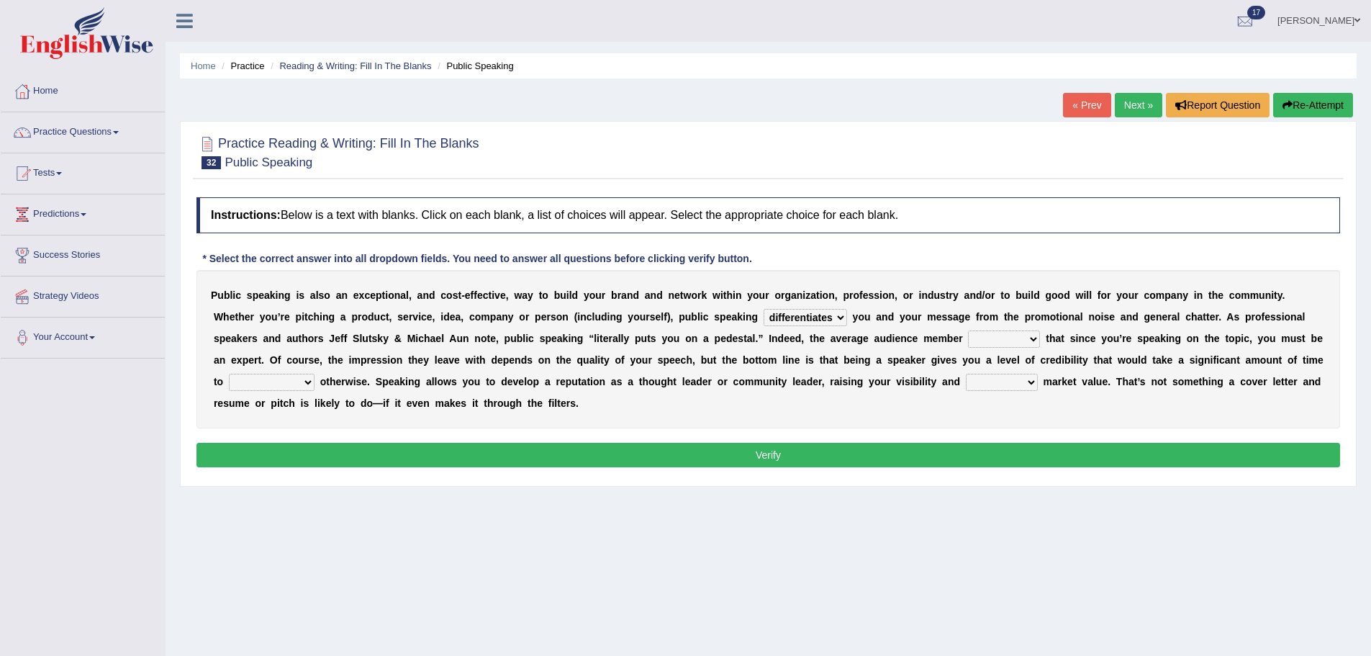
click at [968, 330] on select "assists assumes accesses assesses" at bounding box center [1004, 338] width 72 height 17
click at [273, 376] on select "cultivate procrastinate communicate culminate" at bounding box center [272, 381] width 86 height 17
select select "communicate"
click at [229, 373] on select "cultivate procrastinate communicate culminate" at bounding box center [272, 381] width 86 height 17
click at [989, 386] on select "perceived diagnosed recessed divided" at bounding box center [1002, 381] width 72 height 17
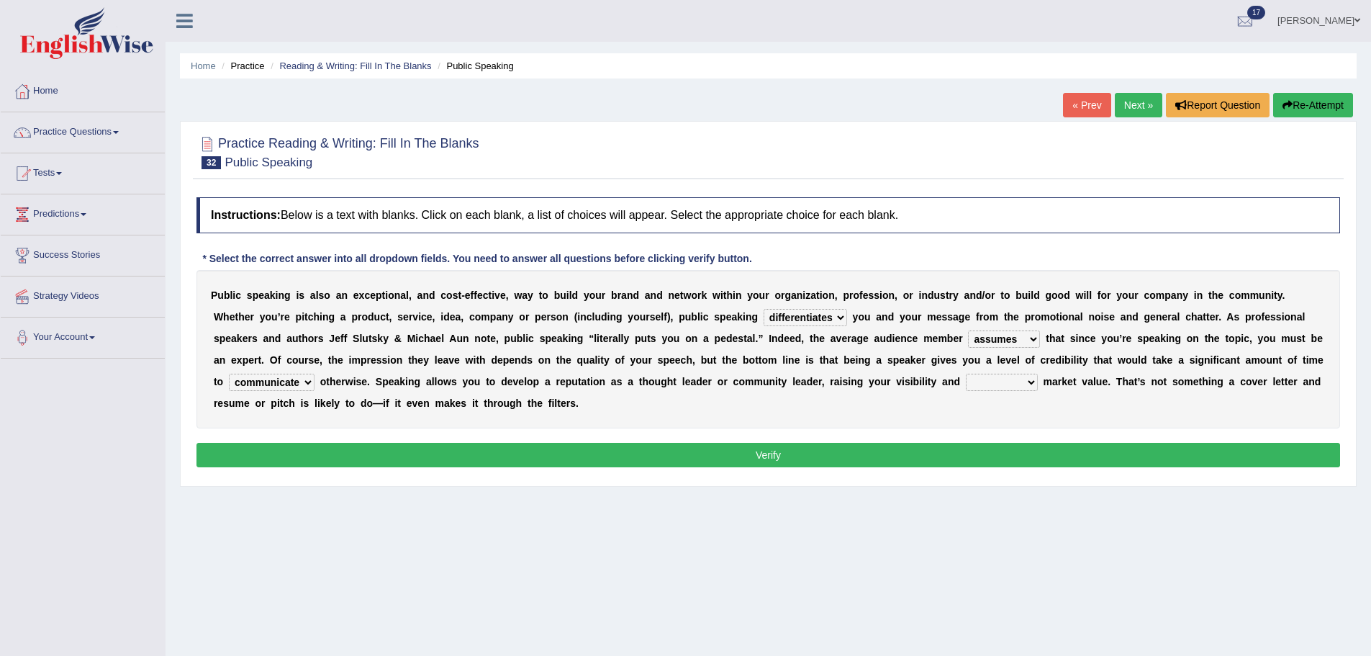
select select "perceived"
click at [966, 373] on select "perceived diagnosed recessed divided" at bounding box center [1002, 381] width 72 height 17
click at [961, 453] on button "Verify" at bounding box center [767, 455] width 1143 height 24
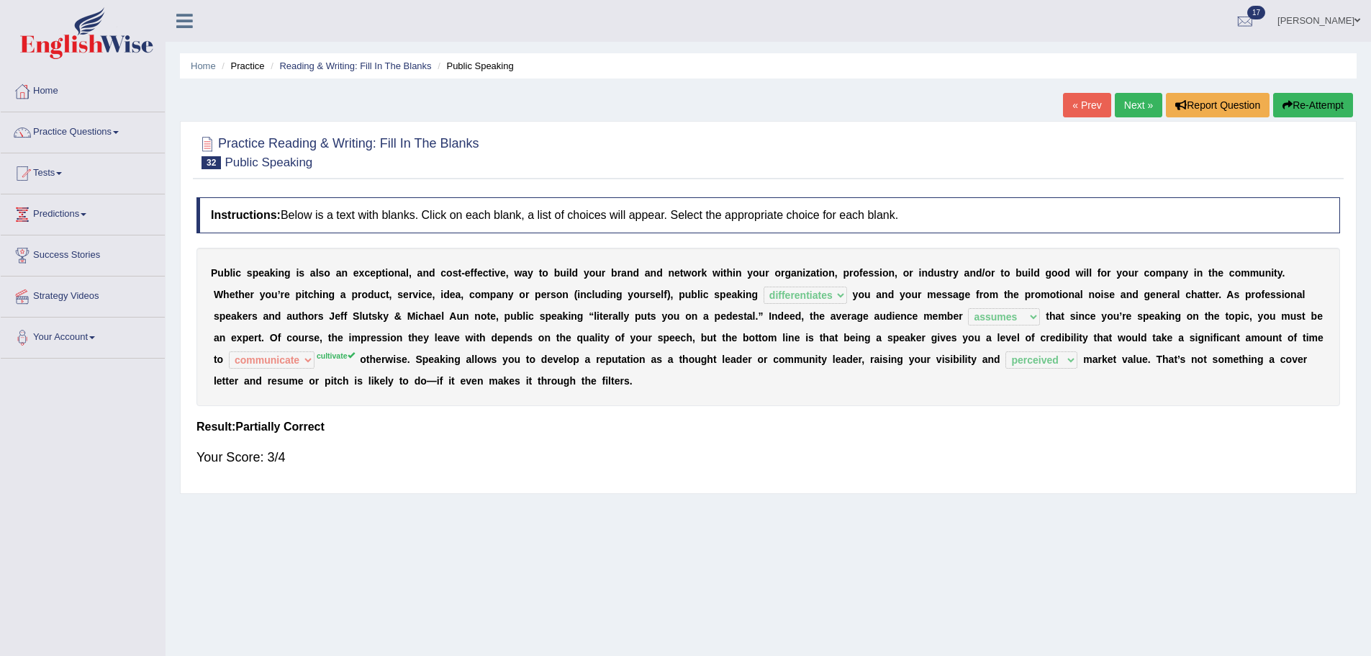
click at [1133, 102] on link "Next »" at bounding box center [1138, 105] width 47 height 24
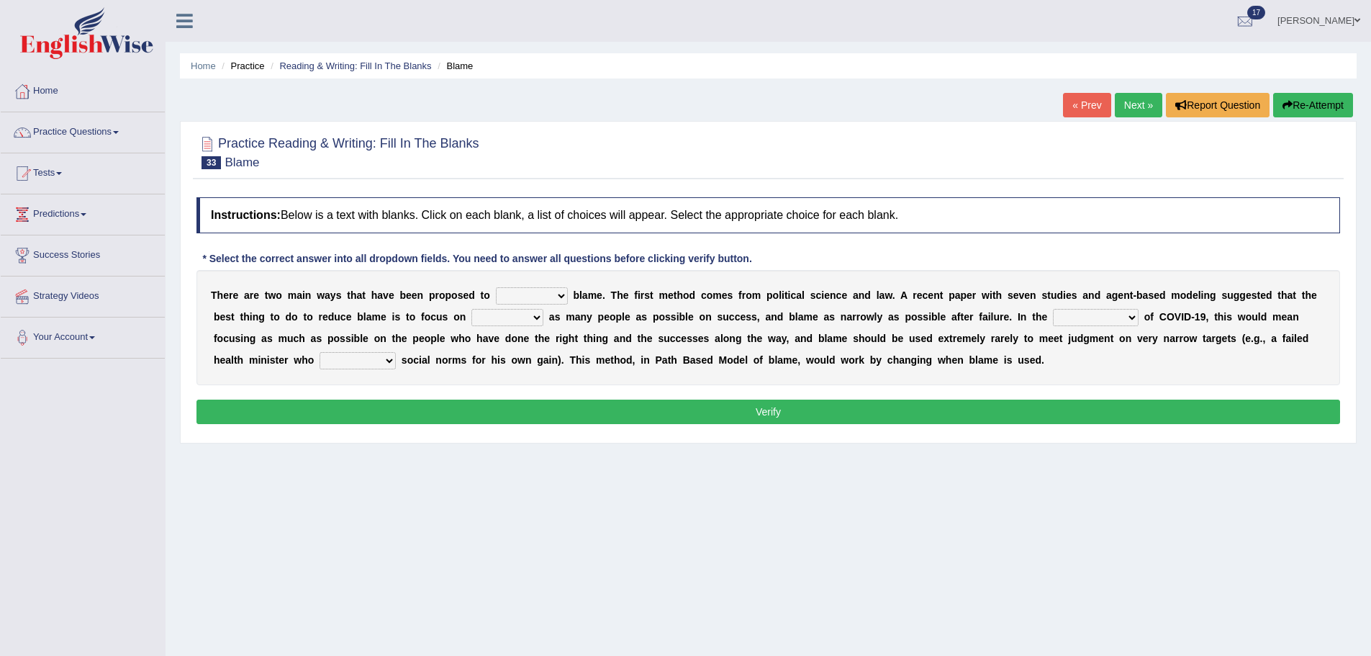
click at [519, 295] on select "abuse release reduce redress" at bounding box center [532, 295] width 72 height 17
select select "reduce"
click at [496, 287] on select "abuse release reduce redress" at bounding box center [532, 295] width 72 height 17
click at [507, 318] on select "praising promising preserving praying" at bounding box center [507, 317] width 72 height 17
select select "praising"
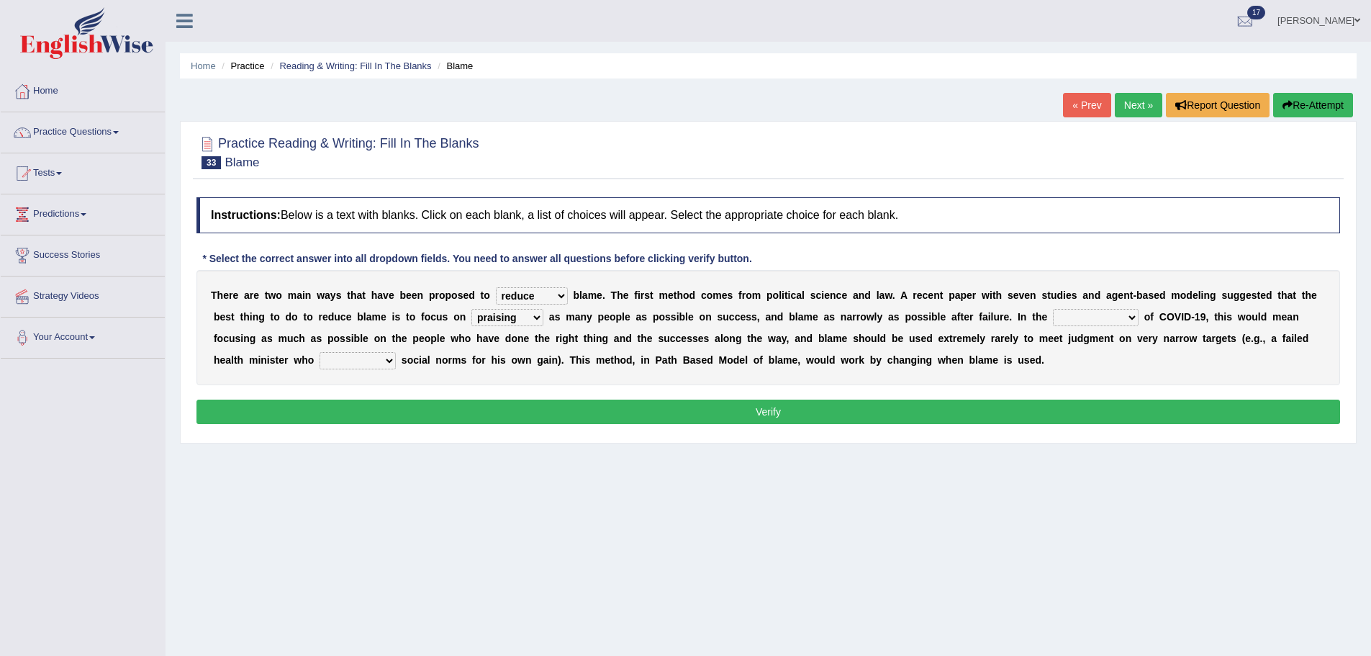
click at [471, 309] on select "praising promising preserving praying" at bounding box center [507, 317] width 72 height 17
click at [1078, 317] on select "context confrontation text construction" at bounding box center [1096, 317] width 86 height 17
select select "context"
click at [1053, 309] on select "context confrontation text construction" at bounding box center [1096, 317] width 86 height 17
click at [374, 362] on select "departed established violated met" at bounding box center [357, 360] width 76 height 17
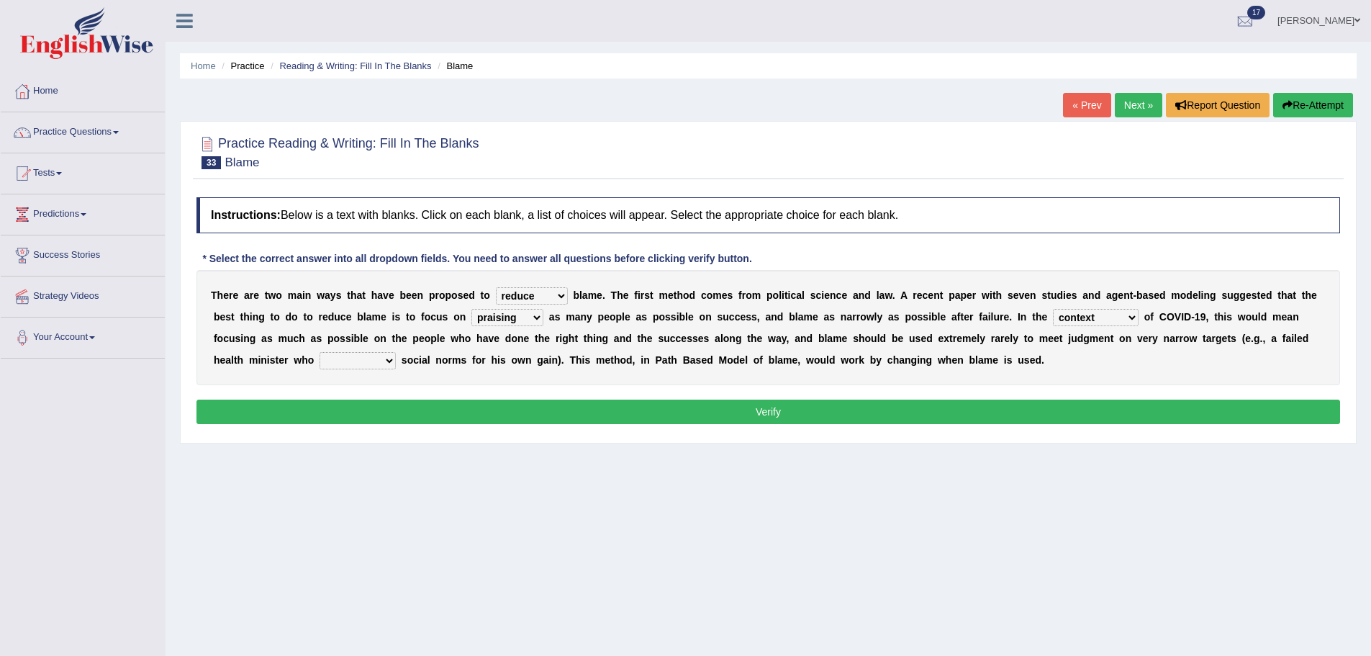
select select "established"
click at [319, 352] on select "departed established violated met" at bounding box center [357, 360] width 76 height 17
click at [386, 417] on button "Verify" at bounding box center [767, 411] width 1143 height 24
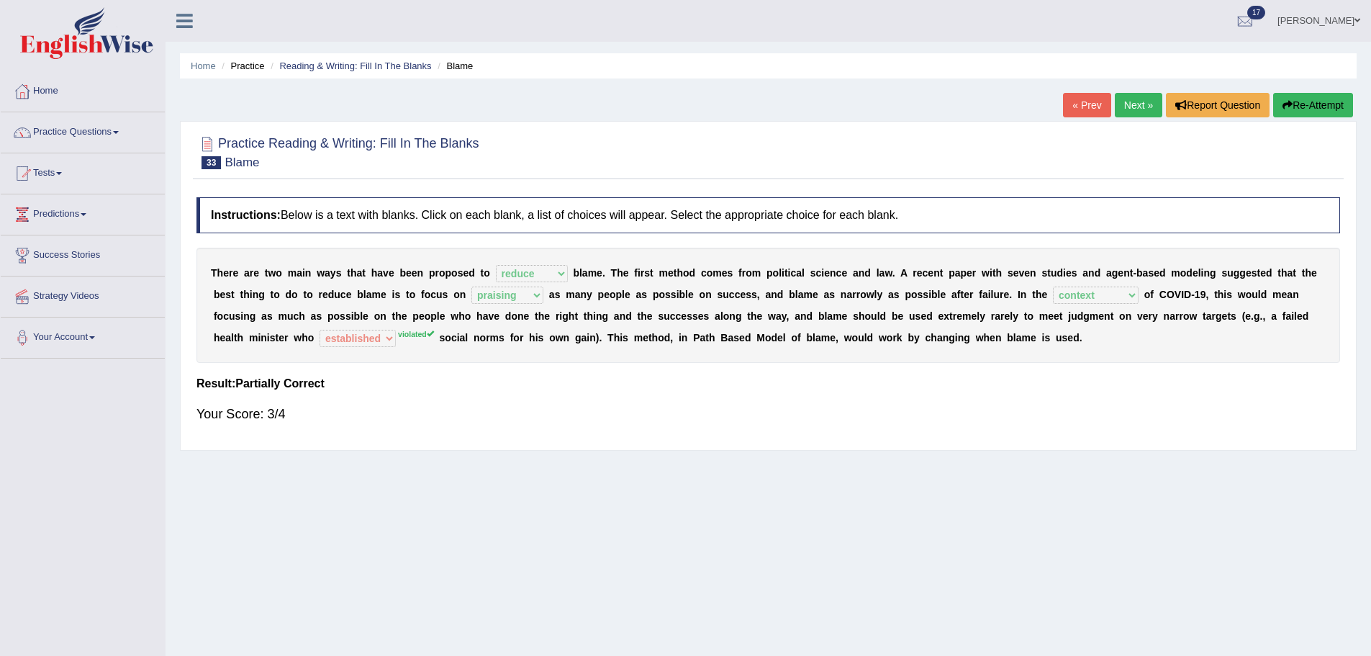
click at [1128, 98] on link "Next »" at bounding box center [1138, 105] width 47 height 24
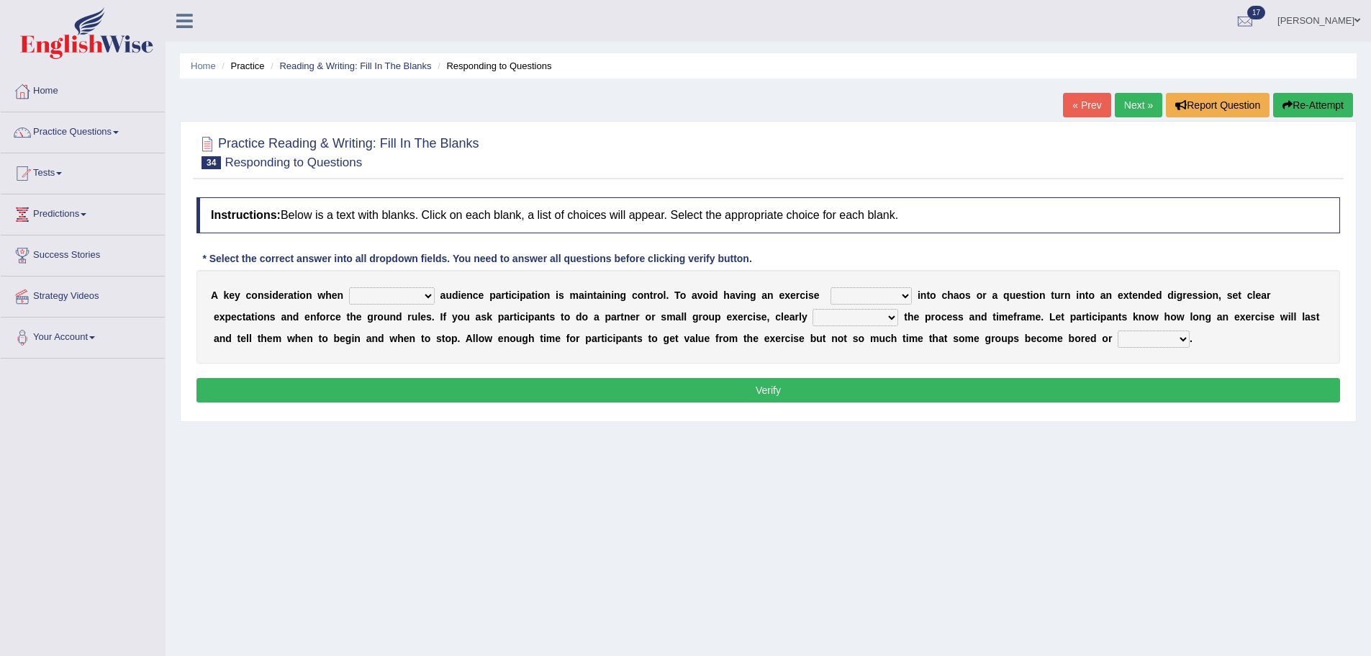
click at [378, 295] on select "incorporating increasing incurring indicating" at bounding box center [392, 295] width 86 height 17
select select "incorporating"
click at [349, 287] on select "incorporating increasing incurring indicating" at bounding box center [392, 295] width 86 height 17
click at [853, 296] on select "deteriorate determine deliver demonstrate" at bounding box center [870, 295] width 81 height 17
select select "deliver"
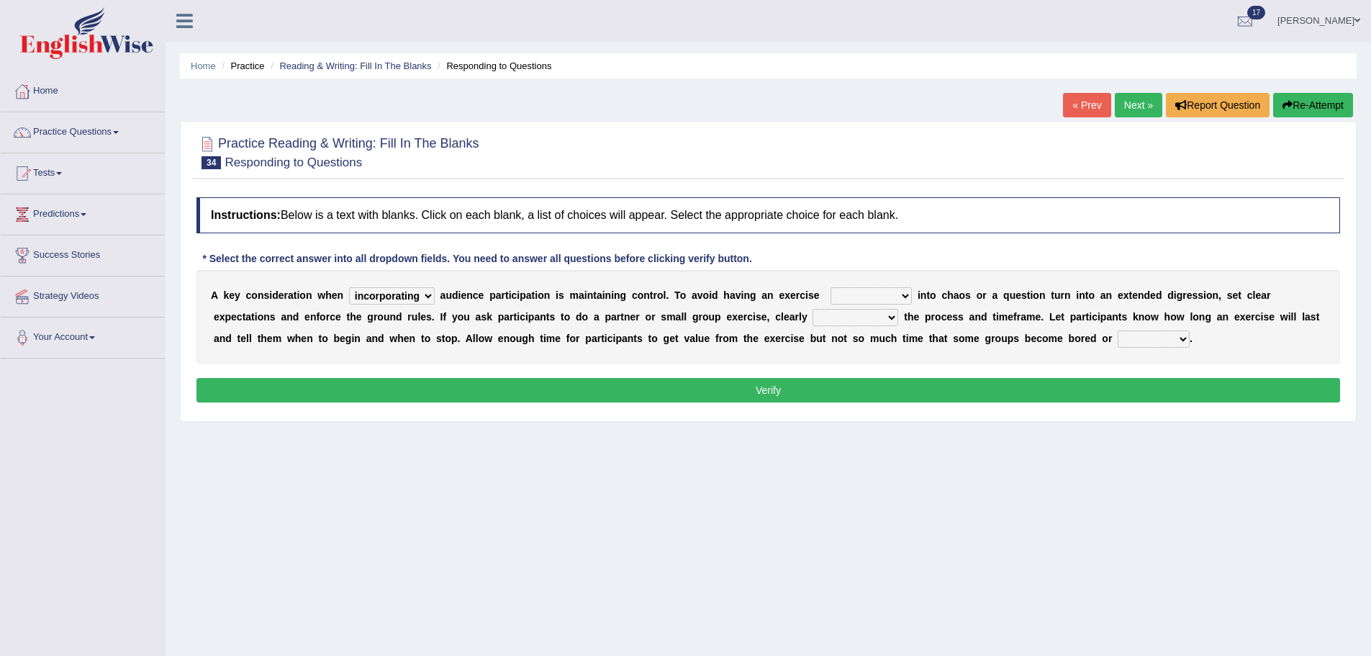
click at [830, 287] on select "deteriorate determine deliver demonstrate" at bounding box center [870, 295] width 81 height 17
click at [856, 317] on select "communicate confirm accumulate commit" at bounding box center [855, 317] width 86 height 17
select select "communicate"
click at [812, 309] on select "communicate confirm accumulate commit" at bounding box center [855, 317] width 86 height 17
click at [1150, 337] on select "destroyed distracted disobeyed divided" at bounding box center [1153, 338] width 72 height 17
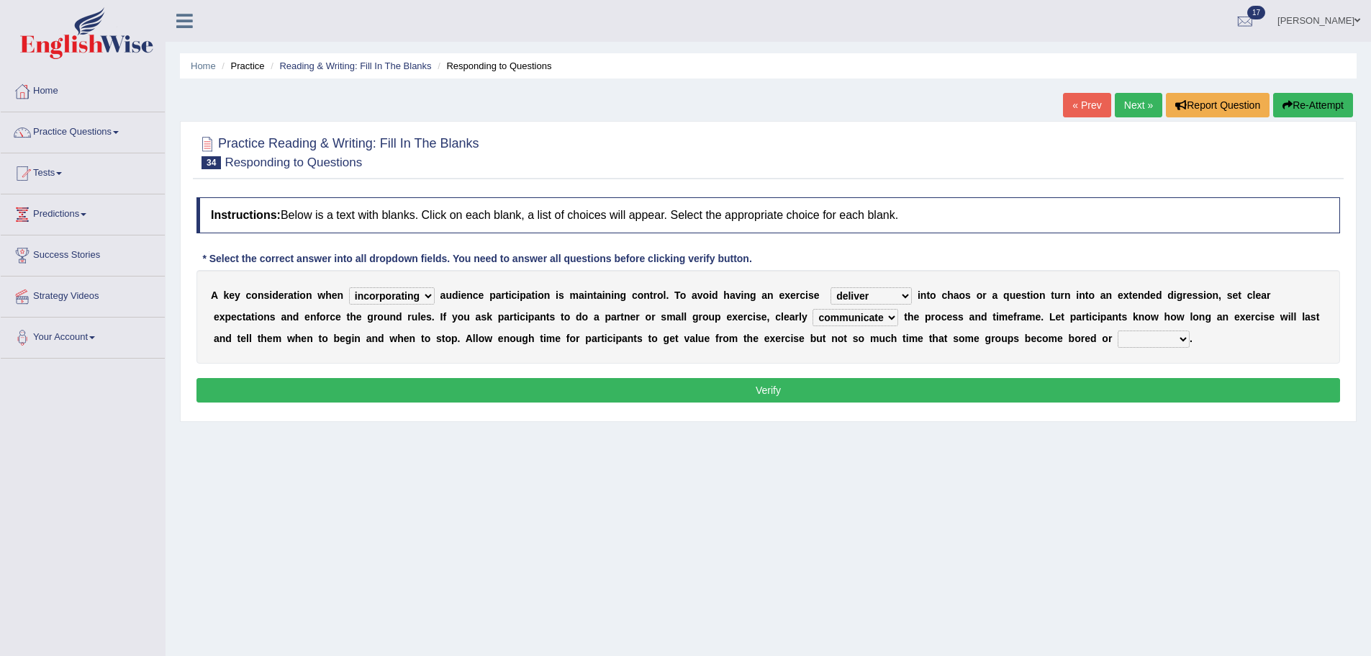
select select "distracted"
click at [1117, 330] on select "destroyed distracted disobeyed divided" at bounding box center [1153, 338] width 72 height 17
click at [1149, 392] on button "Verify" at bounding box center [767, 390] width 1143 height 24
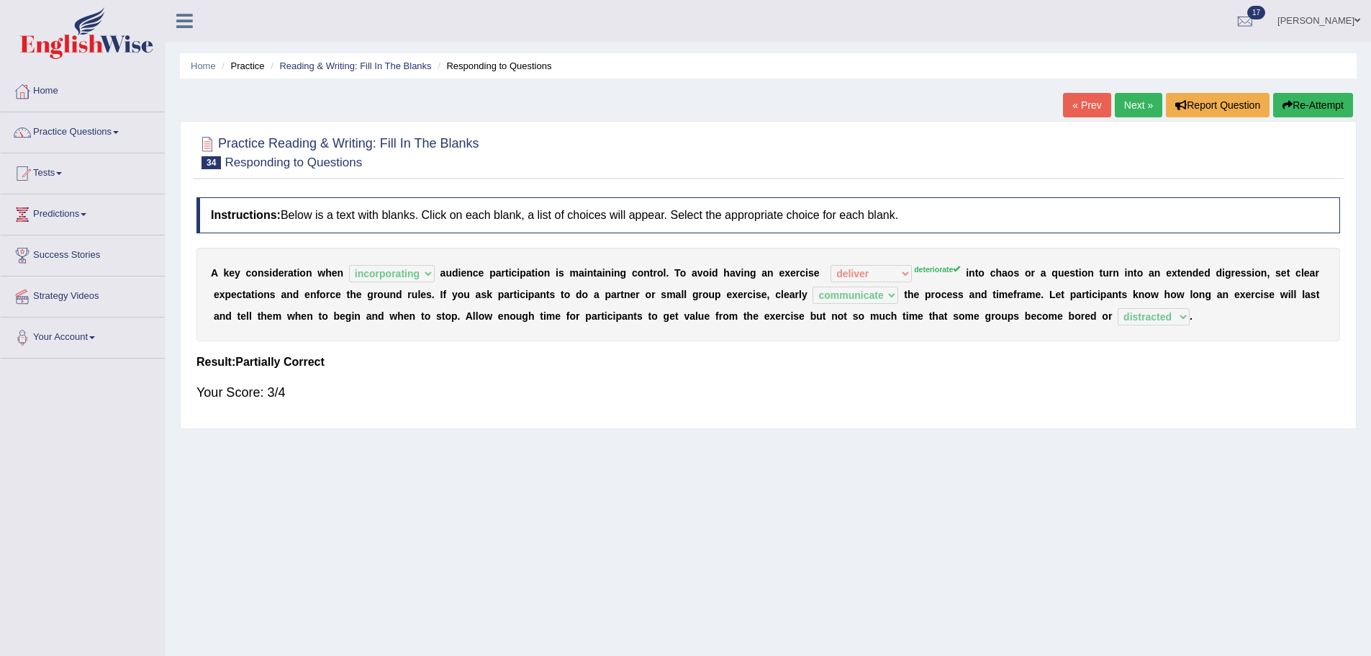
click at [1136, 108] on link "Next »" at bounding box center [1138, 105] width 47 height 24
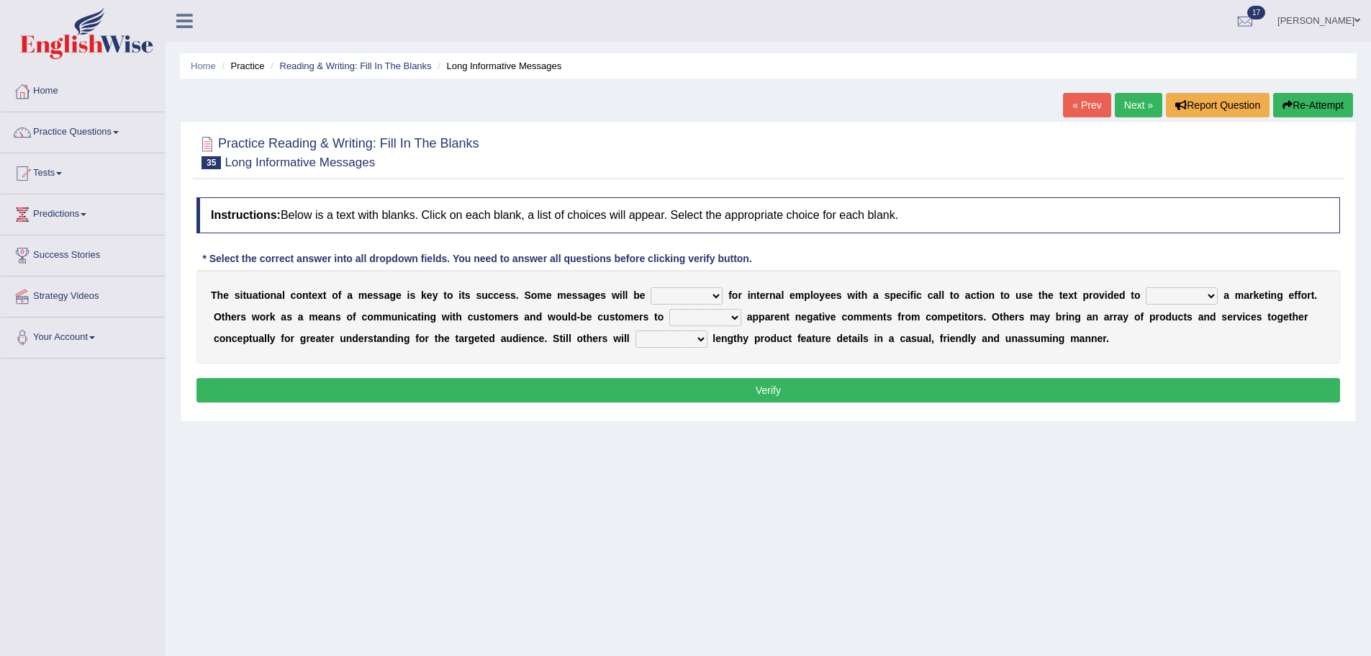
click at [681, 299] on select "targeted varied marketed parted" at bounding box center [686, 295] width 72 height 17
select select "targeted"
click at [650, 287] on select "targeted varied marketed parted" at bounding box center [686, 295] width 72 height 17
click at [1170, 299] on select "extract exceed expand export" at bounding box center [1182, 295] width 72 height 17
select select "exceed"
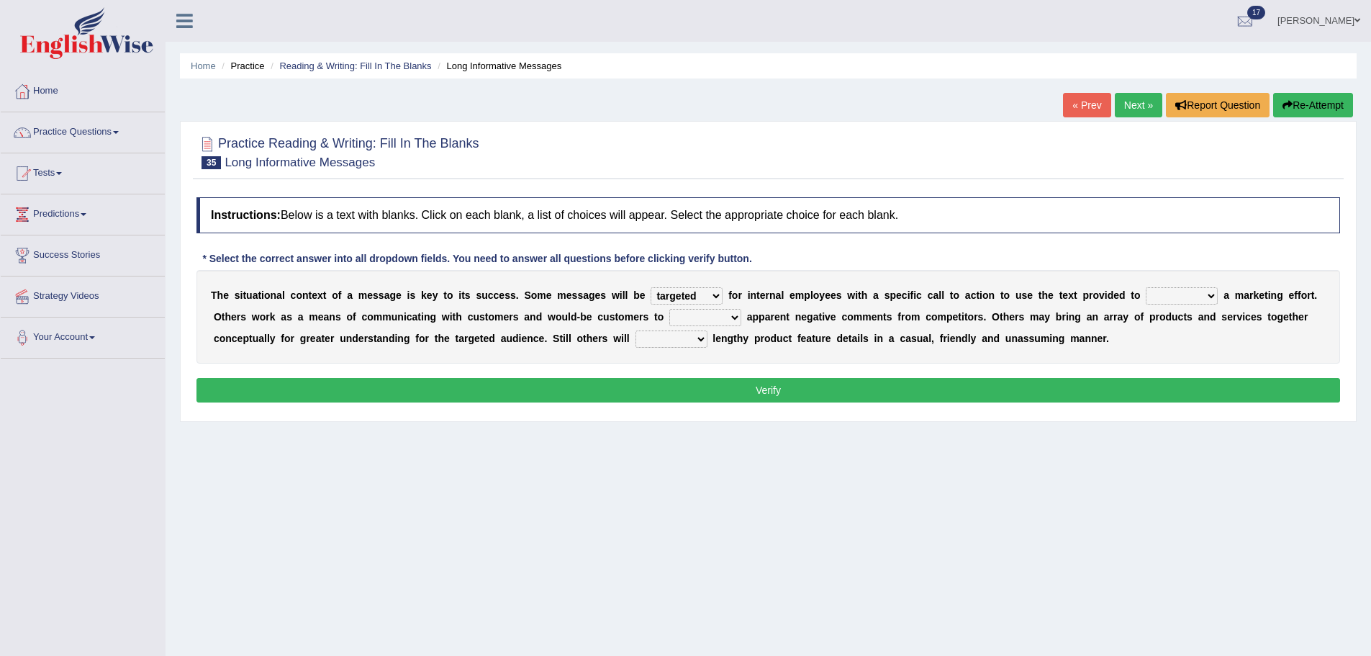
click at [1146, 287] on select "extract exceed expand export" at bounding box center [1182, 295] width 72 height 17
click at [717, 297] on select "targeted varied marketed parted" at bounding box center [686, 295] width 72 height 17
click at [791, 352] on div "T h e s i t u a t i o n a l c o n t e x t o f a m e s s a g e i s k e y t o i t…" at bounding box center [767, 317] width 1143 height 94
click at [690, 316] on select "rebut rebel review reboot" at bounding box center [705, 317] width 72 height 17
select select "review"
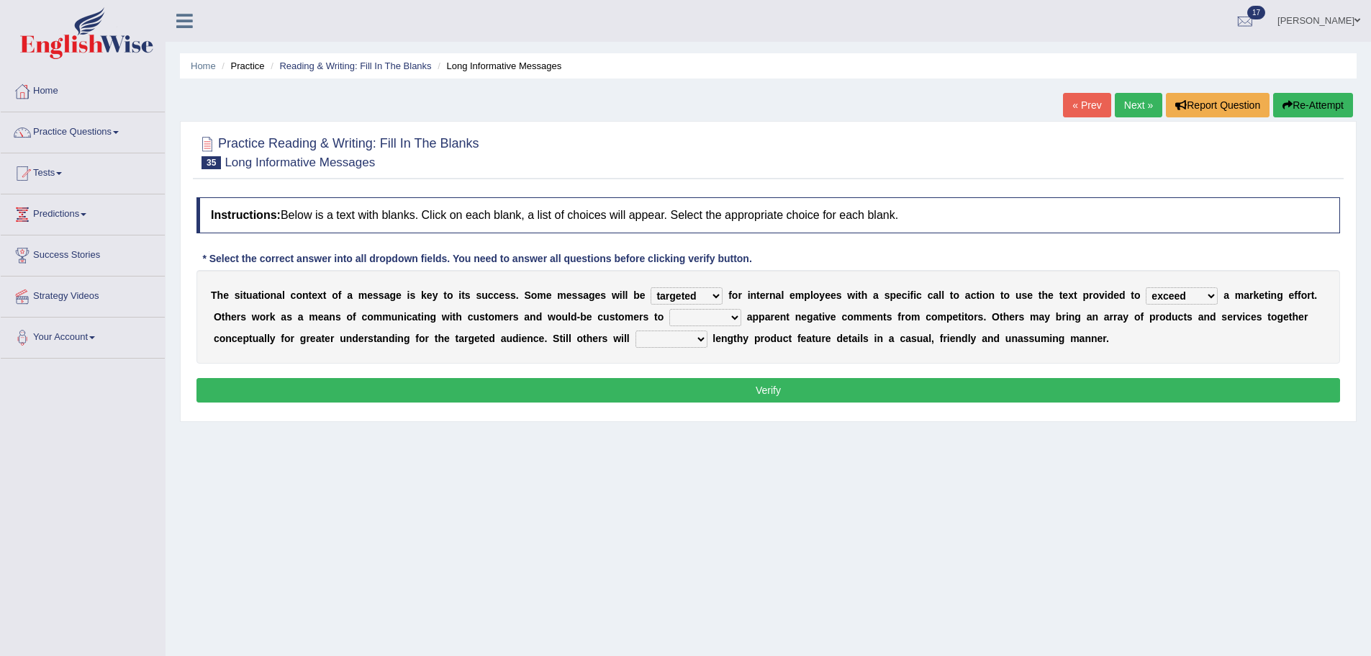
click at [669, 309] on select "rebut rebel review reboot" at bounding box center [705, 317] width 72 height 17
click at [676, 342] on select "deliver delay delight delegate" at bounding box center [671, 338] width 72 height 17
select select "delay"
click at [635, 330] on select "deliver delay delight delegate" at bounding box center [671, 338] width 72 height 17
click at [653, 396] on button "Verify" at bounding box center [767, 390] width 1143 height 24
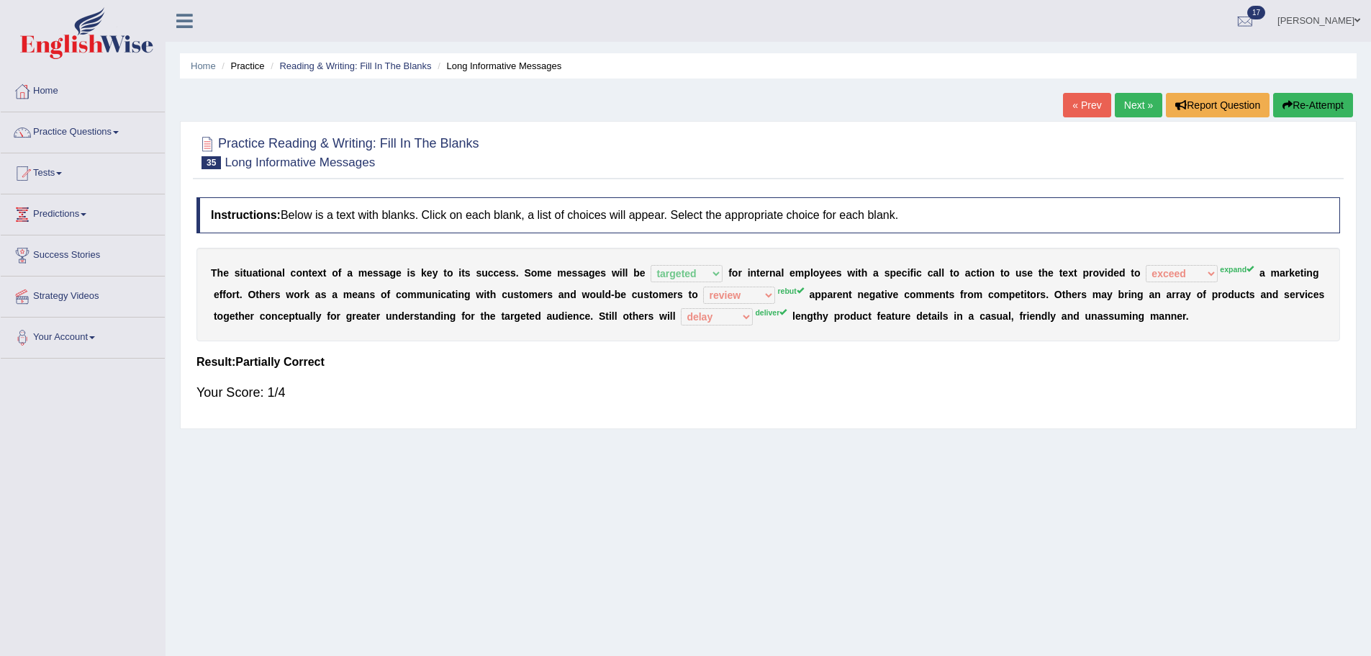
click at [1133, 108] on link "Next »" at bounding box center [1138, 105] width 47 height 24
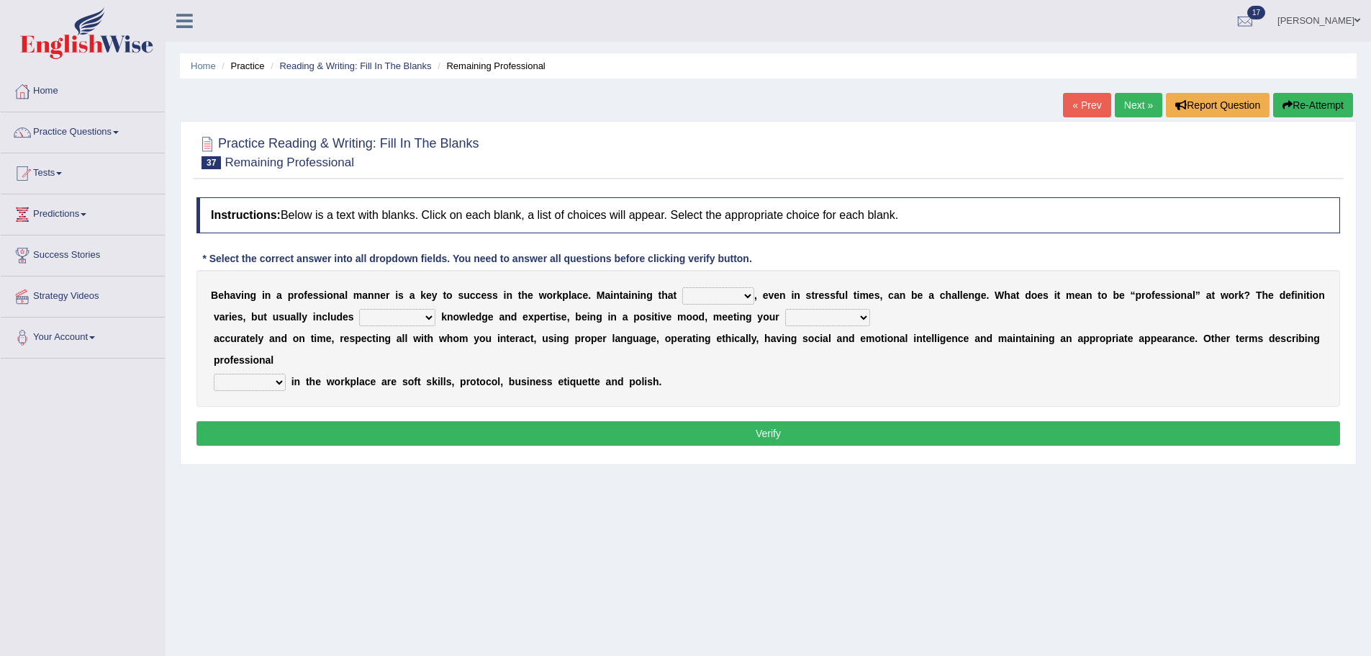
click at [1074, 107] on link "« Prev" at bounding box center [1086, 105] width 47 height 24
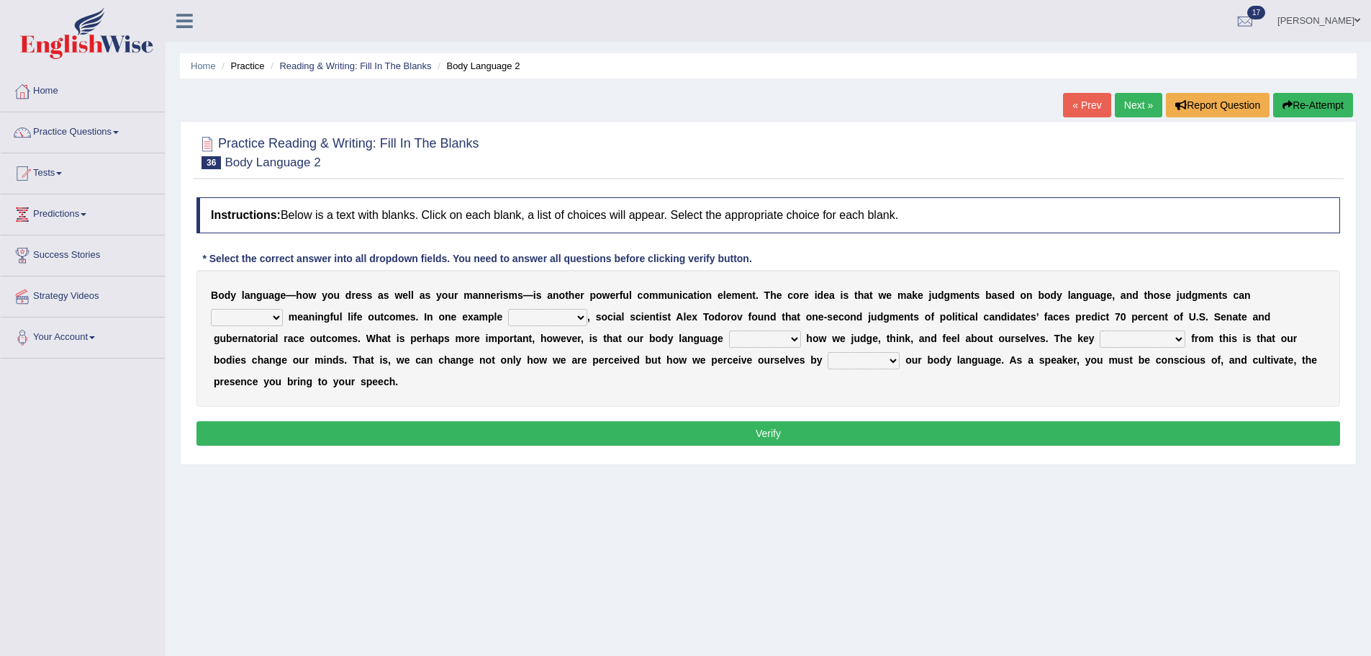
click at [271, 319] on select "predict preserve prevent prepare" at bounding box center [247, 317] width 72 height 17
select select "predict"
click at [211, 309] on select "predict preserve prevent prepare" at bounding box center [247, 317] width 72 height 17
click at [533, 319] on select "citing having cited to be cited cited" at bounding box center [547, 317] width 79 height 17
select select "to be cited"
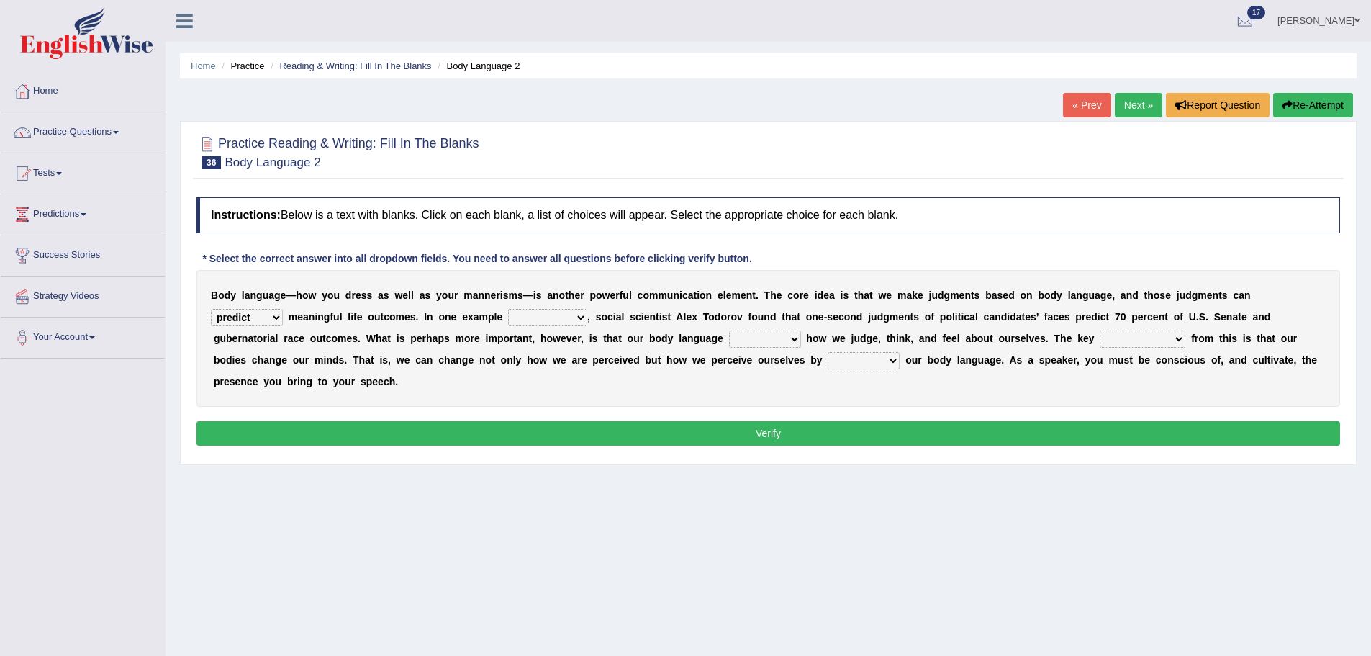
click at [508, 309] on select "citing having cited to be cited cited" at bounding box center [547, 317] width 79 height 17
click at [762, 334] on select "refrains reflects refers refreshes" at bounding box center [765, 338] width 72 height 17
select select "reflects"
click at [729, 330] on select "refrains reflects refers refreshes" at bounding box center [765, 338] width 72 height 17
click at [1130, 335] on select "drawback breakthrough takeaway takeoff" at bounding box center [1142, 338] width 86 height 17
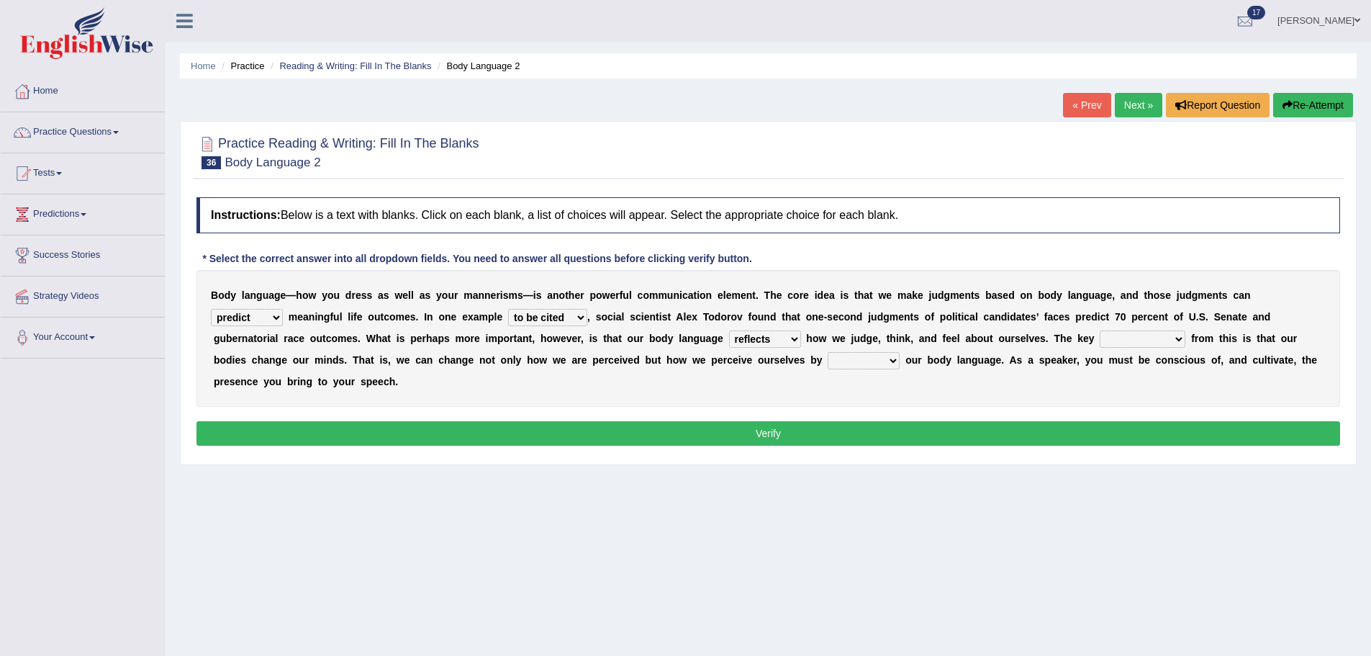
select select "breakthrough"
click at [1099, 330] on select "drawback breakthrough takeaway takeoff" at bounding box center [1142, 338] width 86 height 17
click at [857, 356] on select "enacting enabling making managing" at bounding box center [863, 360] width 72 height 17
select select "managing"
click at [827, 352] on select "enacting enabling making managing" at bounding box center [863, 360] width 72 height 17
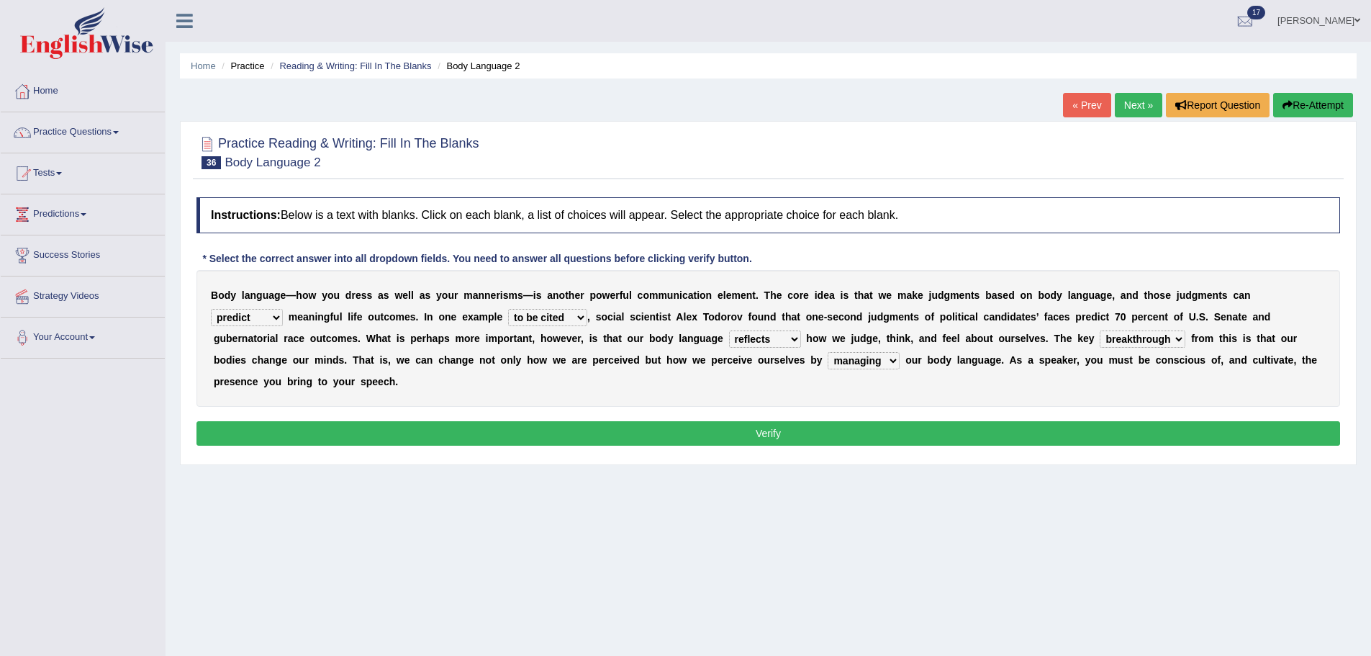
click at [893, 355] on select "enacting enabling making managing" at bounding box center [863, 360] width 72 height 17
click at [782, 432] on button "Verify" at bounding box center [767, 433] width 1143 height 24
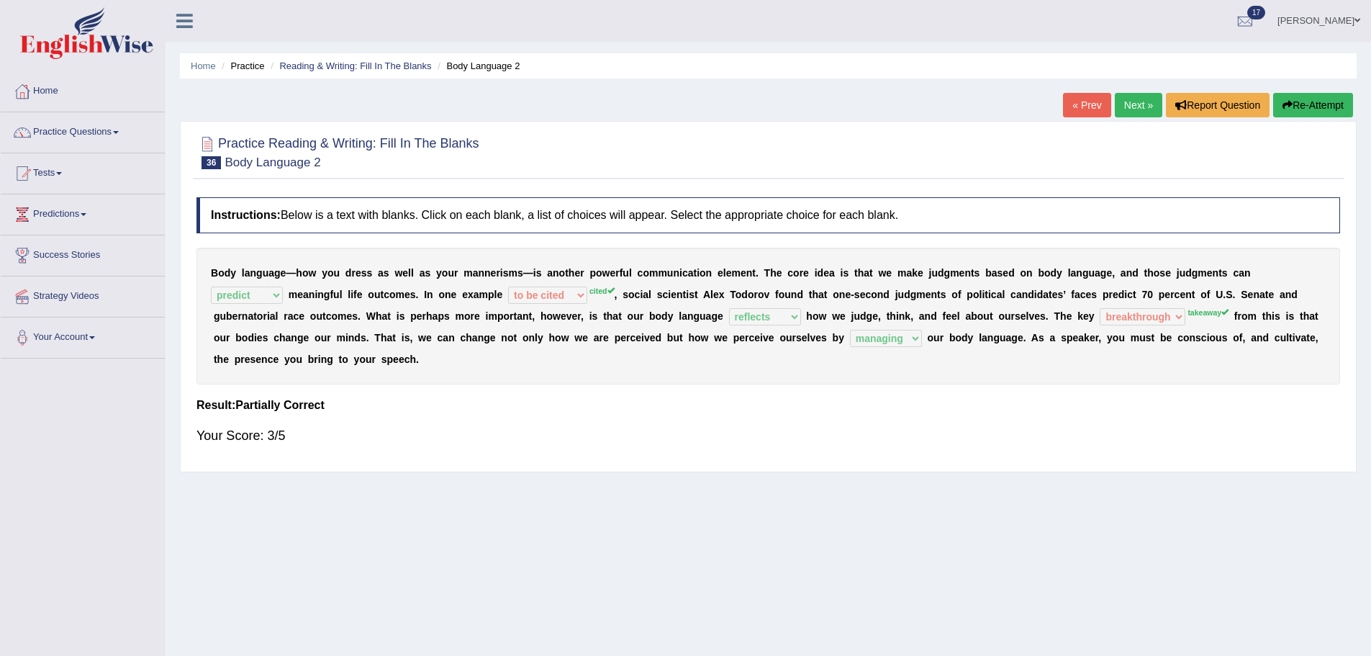
click at [1135, 100] on link "Next »" at bounding box center [1138, 105] width 47 height 24
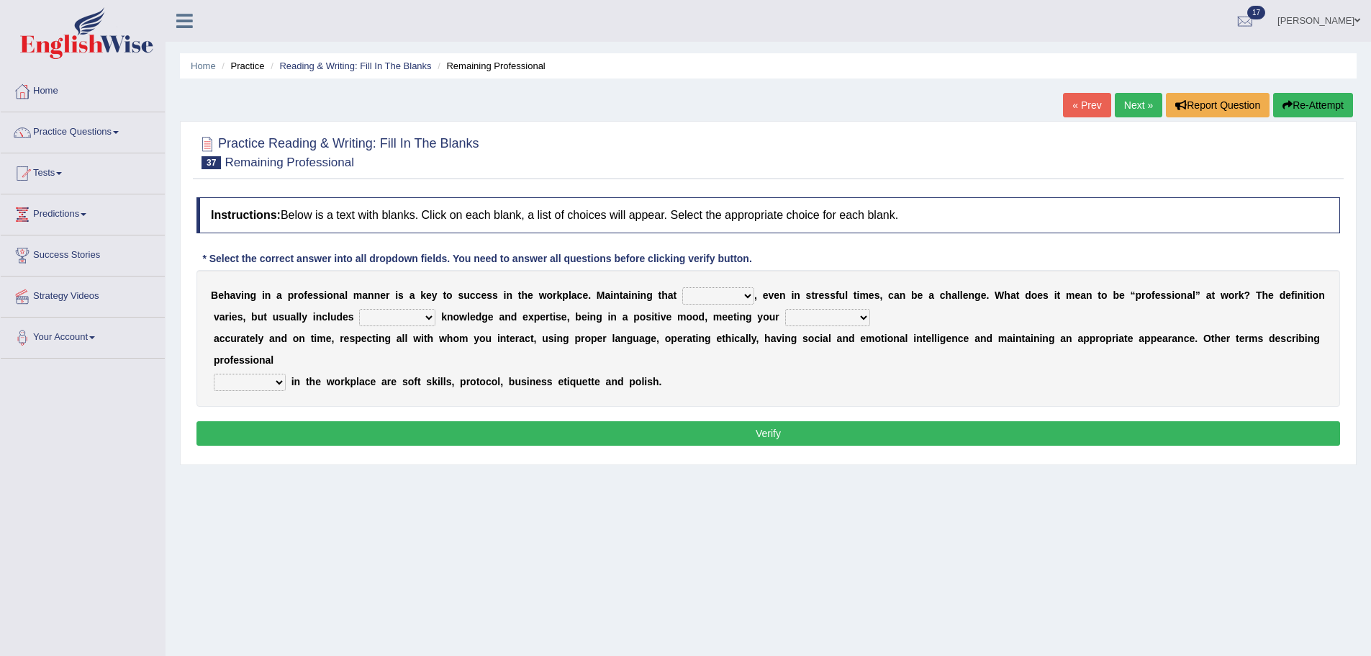
click at [706, 296] on select "demand domain direction demeanor" at bounding box center [718, 295] width 72 height 17
select select "direction"
click at [682, 287] on select "demand domain direction demeanor" at bounding box center [718, 295] width 72 height 17
click at [394, 316] on select "possessing appraising processing assessing" at bounding box center [397, 317] width 76 height 17
select select "possessing"
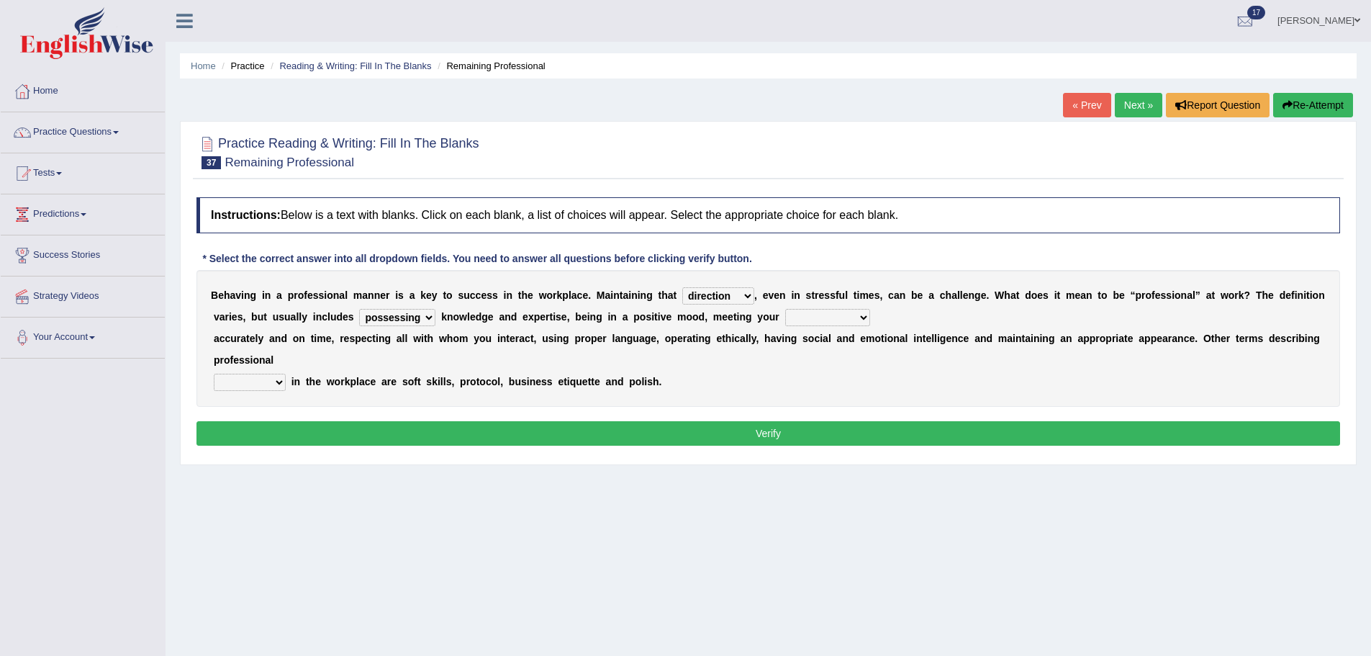
click at [359, 309] on select "possessing appraising processing assessing" at bounding box center [397, 317] width 76 height 17
click at [816, 315] on select "opportunities occupations observations obligations" at bounding box center [827, 317] width 85 height 17
select select "obligations"
click at [785, 309] on select "opportunities occupations observations obligations" at bounding box center [827, 317] width 85 height 17
click at [271, 381] on select "conduct contact condition contract" at bounding box center [250, 381] width 72 height 17
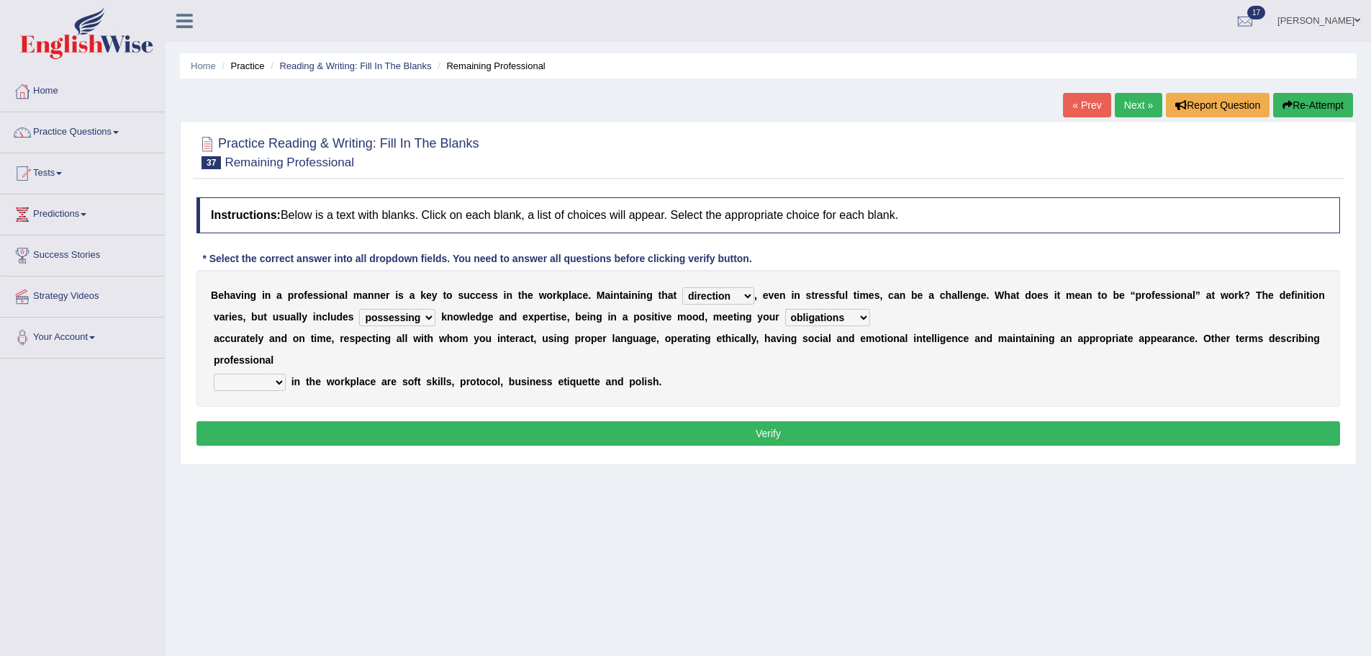
select select "condition"
click at [214, 373] on select "conduct contact condition contract" at bounding box center [250, 381] width 72 height 17
click at [230, 435] on button "Verify" at bounding box center [767, 433] width 1143 height 24
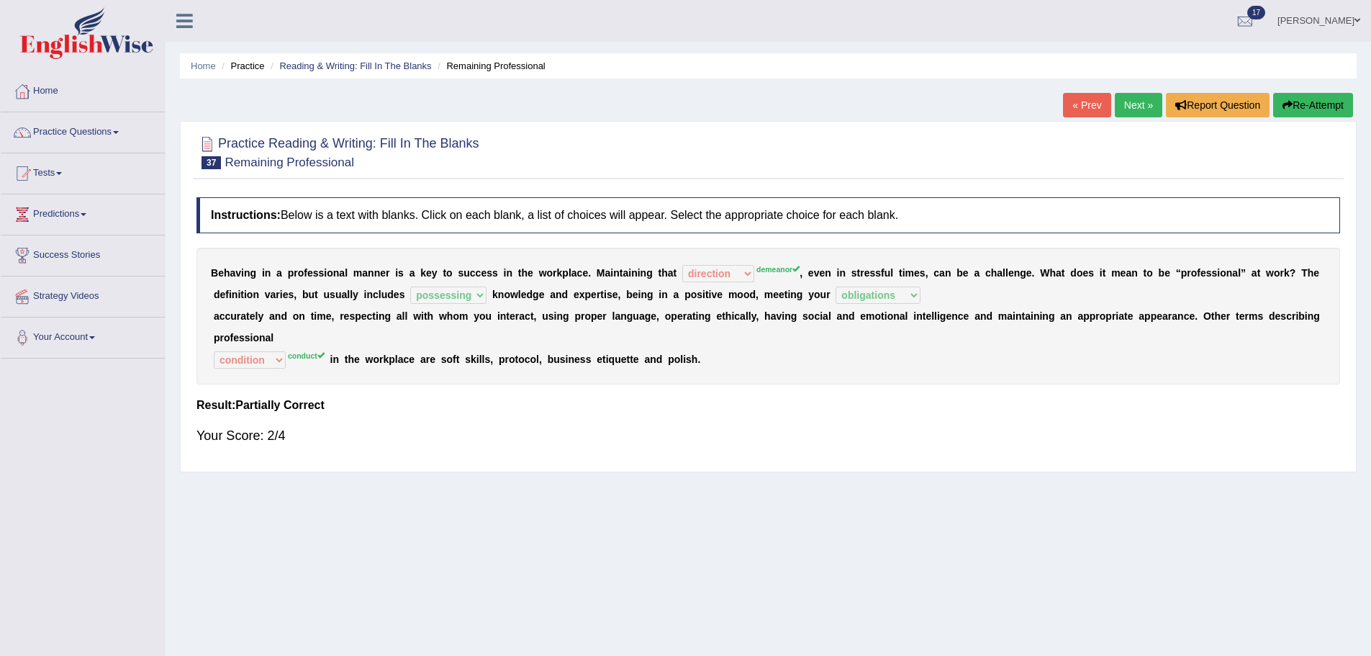
click at [1125, 103] on link "Next »" at bounding box center [1138, 105] width 47 height 24
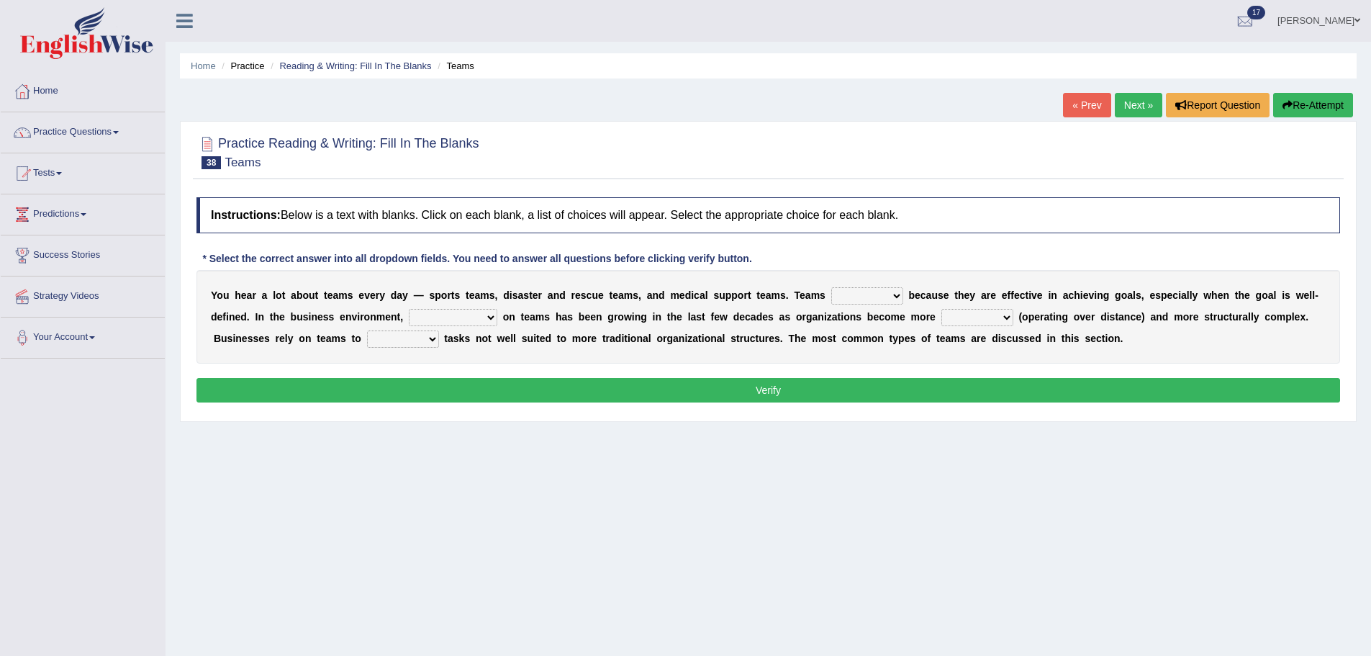
click at [853, 296] on select "exert extend express exist" at bounding box center [867, 295] width 72 height 17
select select "exist"
click at [831, 287] on select "exert extend express exist" at bounding box center [867, 295] width 72 height 17
click at [470, 314] on select "reliability reliance realization independence" at bounding box center [453, 317] width 89 height 17
select select "realization"
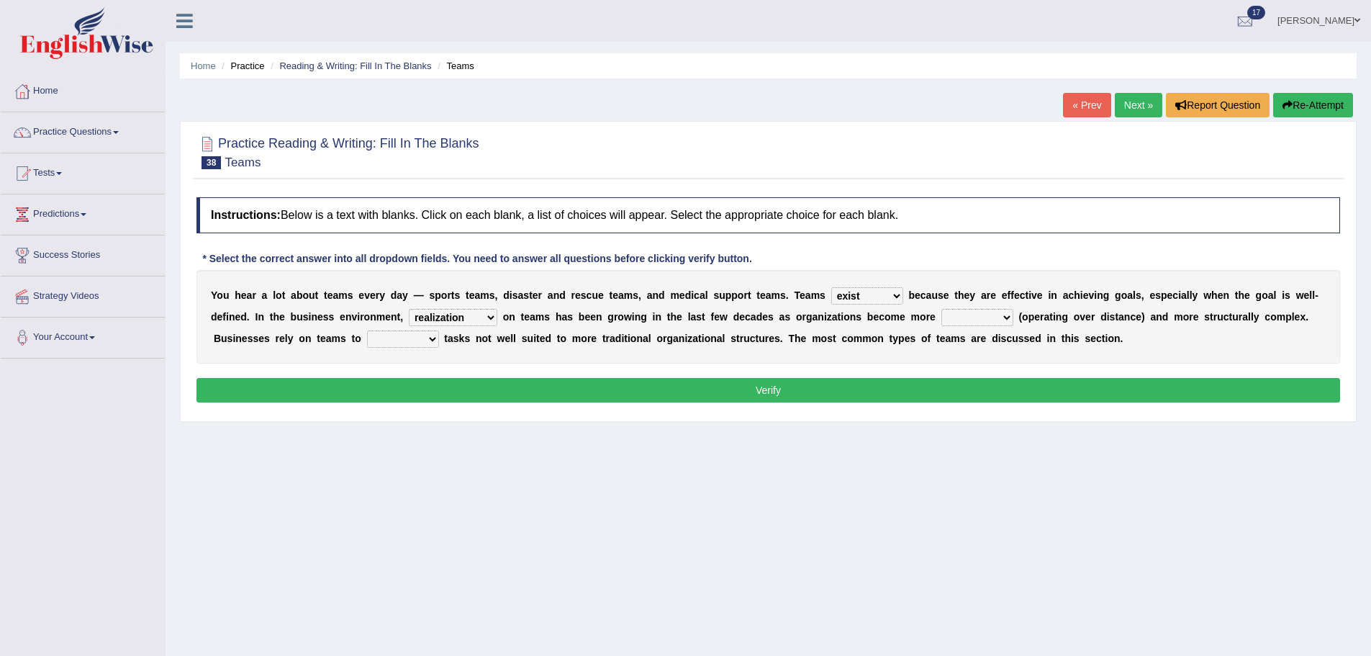
click at [409, 309] on select "reliability reliance realization independence" at bounding box center [453, 317] width 89 height 17
click at [960, 314] on select "authentic virtual simplified veritable" at bounding box center [977, 317] width 72 height 17
select select "virtual"
click at [941, 309] on select "authentic virtual simplified veritable" at bounding box center [977, 317] width 72 height 17
click at [408, 339] on select "perform possess compare conform" at bounding box center [403, 338] width 72 height 17
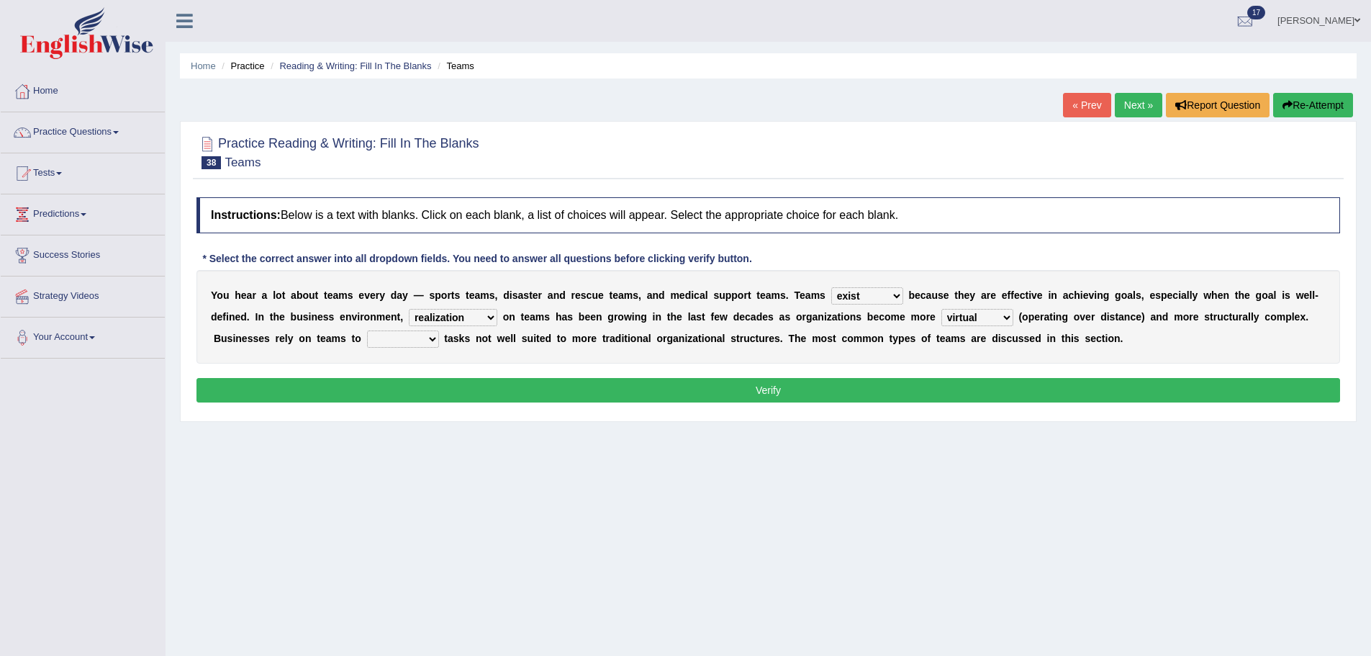
select select "perform"
click at [367, 330] on select "perform possess compare conform" at bounding box center [403, 338] width 72 height 17
click at [411, 386] on button "Verify" at bounding box center [767, 390] width 1143 height 24
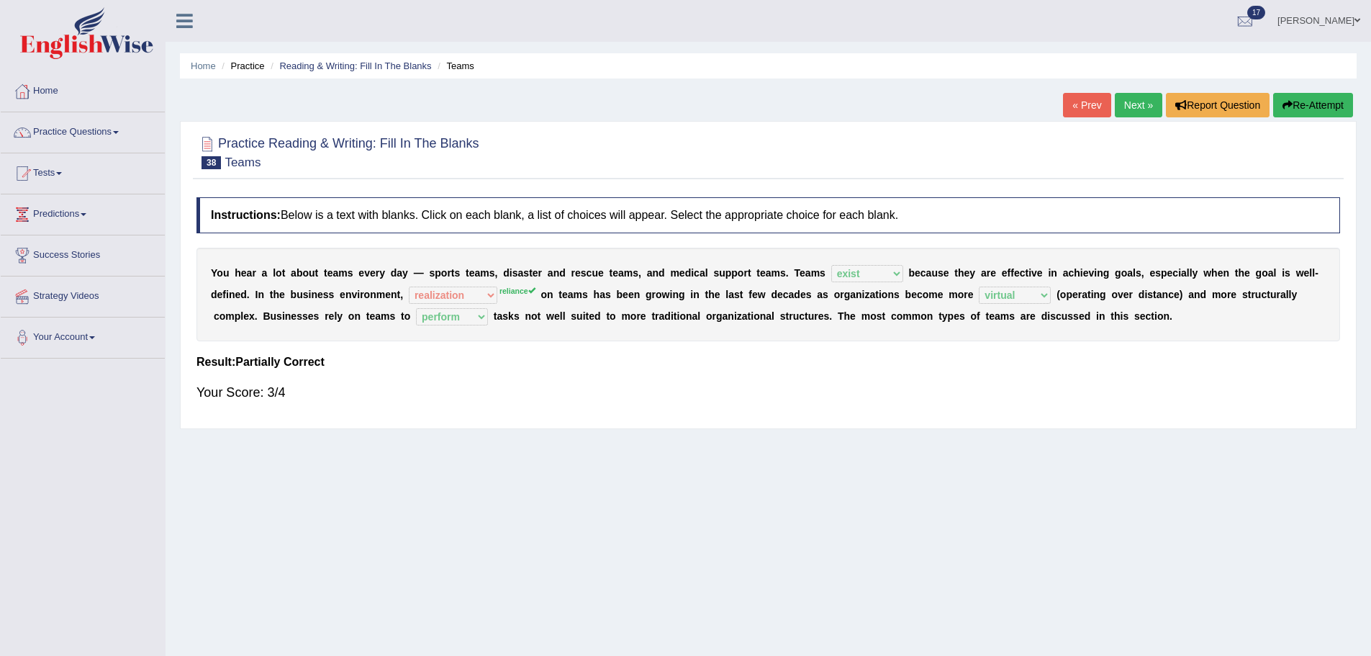
click at [1124, 103] on link "Next »" at bounding box center [1138, 105] width 47 height 24
